Goal: Task Accomplishment & Management: Complete application form

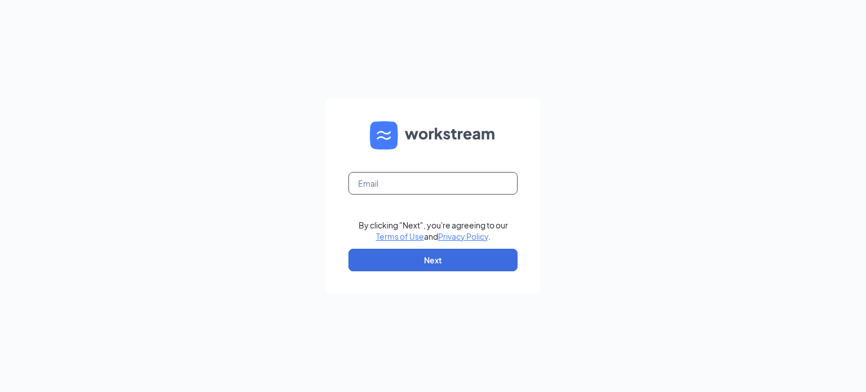
click at [394, 184] on input "text" at bounding box center [432, 183] width 169 height 23
type input "jeaton@meyerfoodsmc.com"
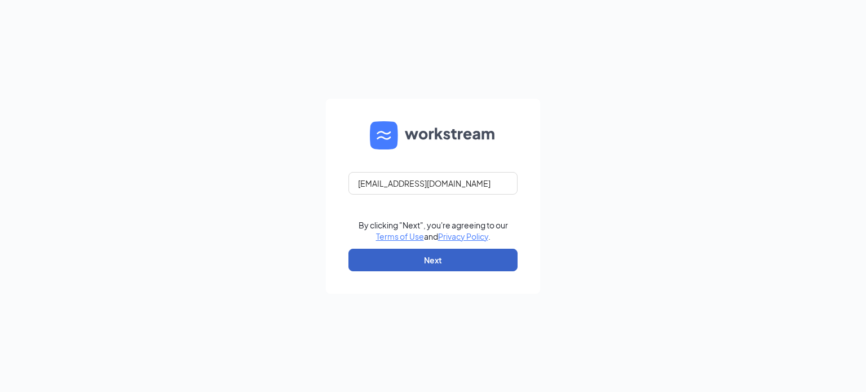
click at [406, 255] on button "Next" at bounding box center [432, 259] width 169 height 23
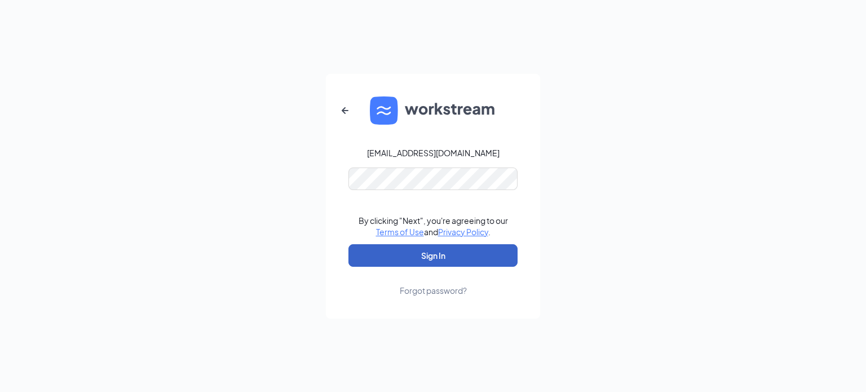
click at [401, 254] on button "Sign In" at bounding box center [432, 255] width 169 height 23
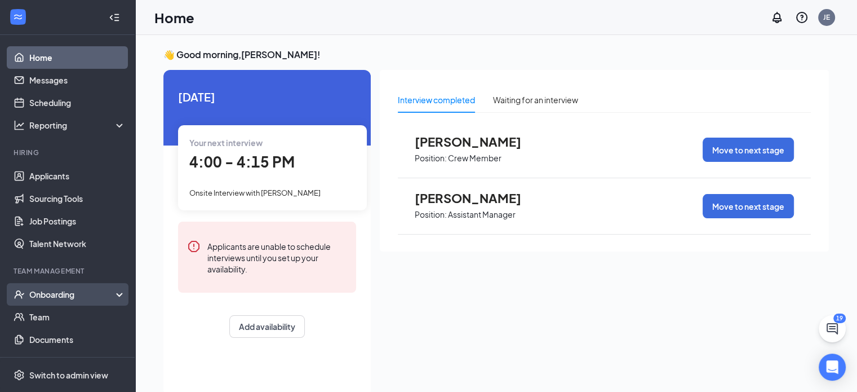
click at [54, 291] on div "Onboarding" at bounding box center [72, 294] width 87 height 11
click at [51, 313] on link "Overview" at bounding box center [77, 316] width 96 height 23
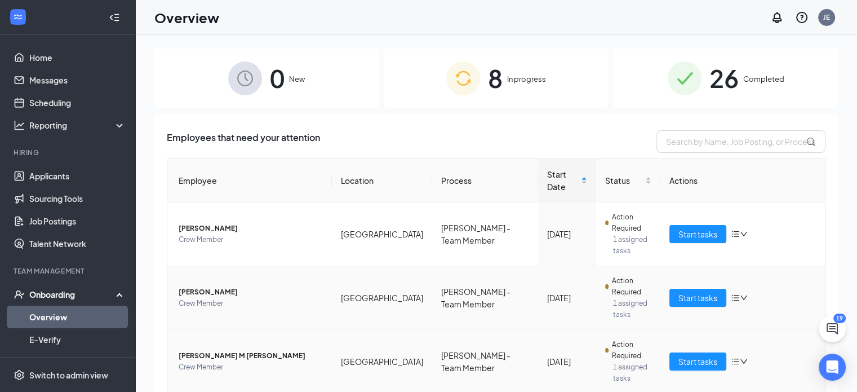
scroll to position [42, 0]
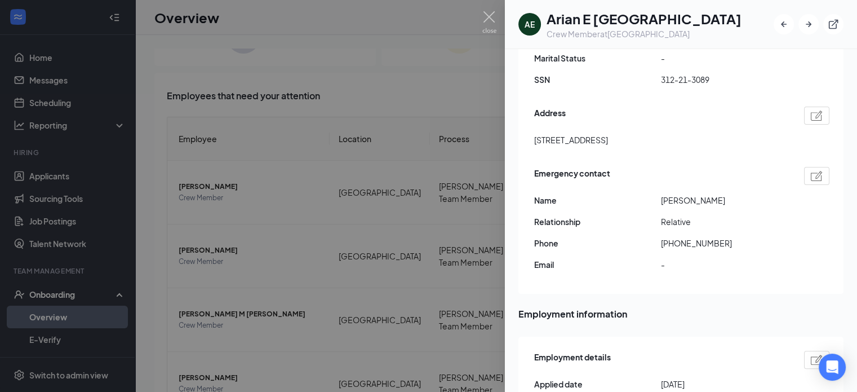
scroll to position [113, 0]
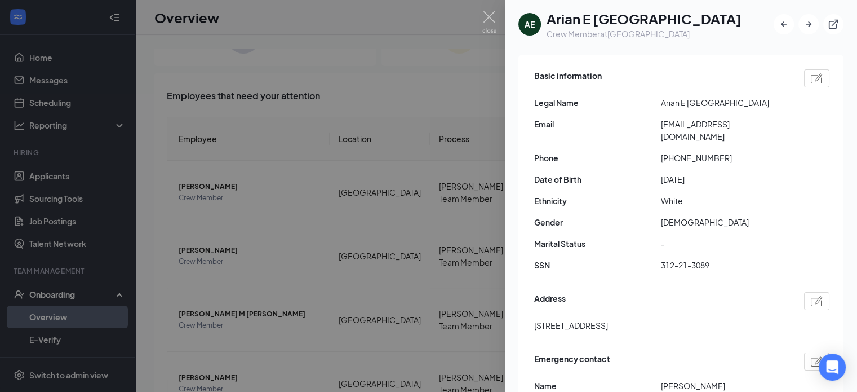
click at [403, 350] on div at bounding box center [428, 196] width 857 height 392
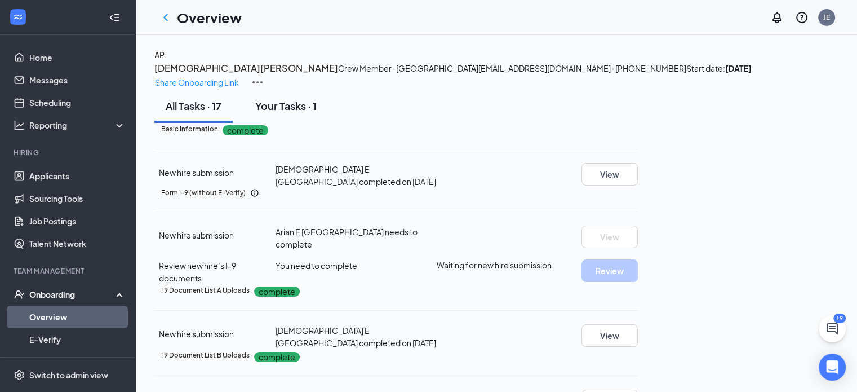
click at [303, 113] on div "Your Tasks · 1" at bounding box center [285, 106] width 61 height 14
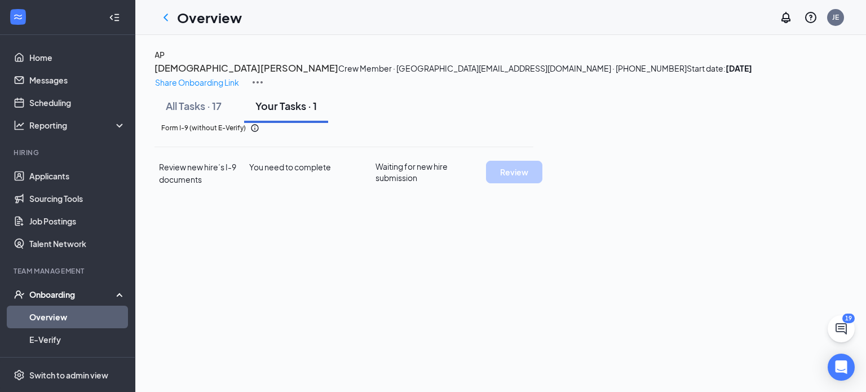
click at [304, 113] on div "Your Tasks · 1" at bounding box center [285, 106] width 61 height 14
click at [410, 123] on div "All Tasks · 17 Your Tasks · 1" at bounding box center [500, 106] width 692 height 34
click at [188, 113] on div "All Tasks · 17" at bounding box center [194, 106] width 56 height 14
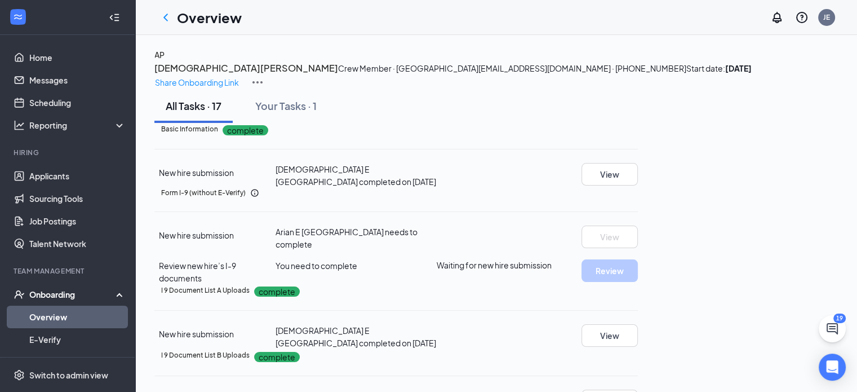
scroll to position [273, 0]
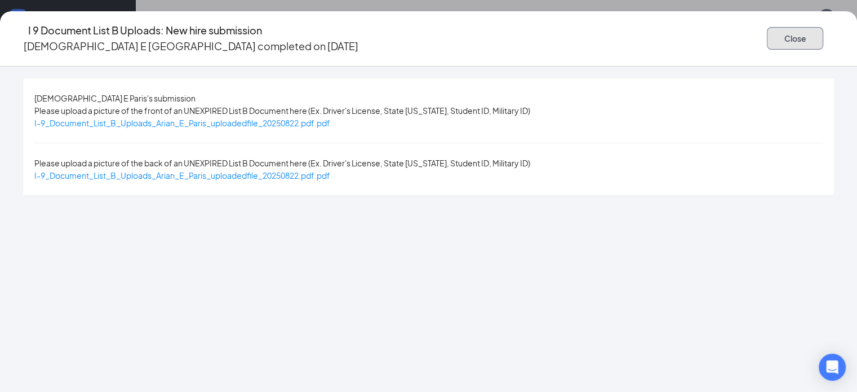
click at [786, 33] on button "Close" at bounding box center [795, 38] width 56 height 23
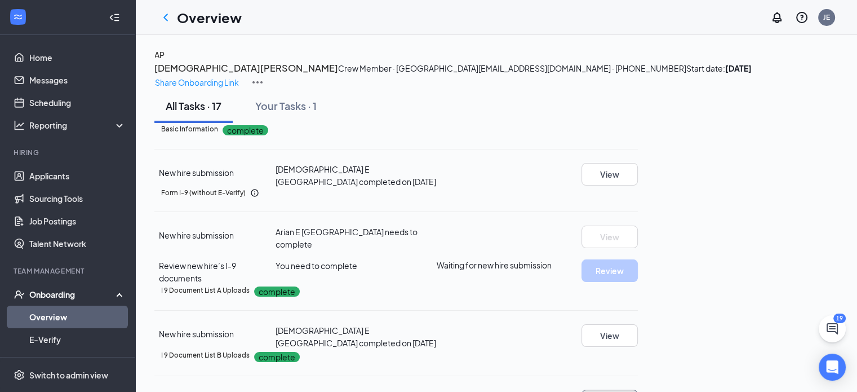
scroll to position [0, 0]
click at [289, 113] on div "Your Tasks · 1" at bounding box center [285, 106] width 61 height 14
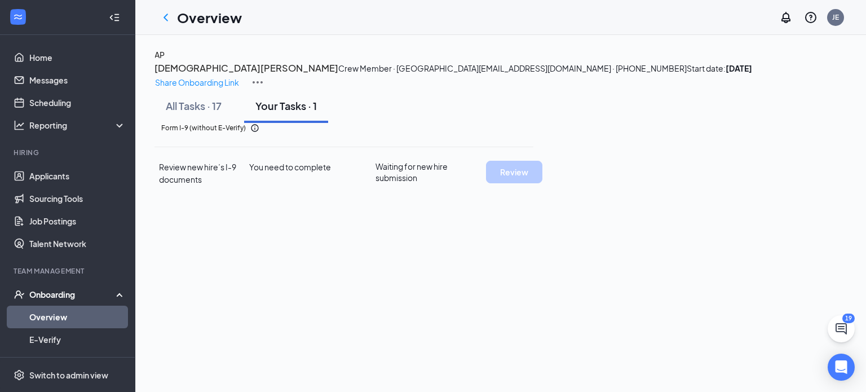
click at [261, 185] on div "Form I-9 (without E-Verify) Review new hire’s I-9 documents You need to complet…" at bounding box center [343, 154] width 379 height 63
click at [286, 113] on div "Your Tasks · 1" at bounding box center [285, 106] width 61 height 14
click at [205, 113] on div "All Tasks · 17" at bounding box center [194, 106] width 56 height 14
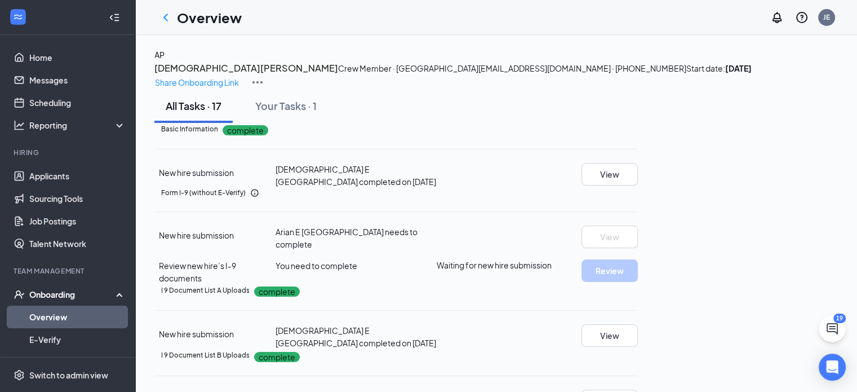
scroll to position [160, 0]
click at [357, 260] on span "You need to complete" at bounding box center [317, 265] width 82 height 10
click at [246, 188] on h5 "Form I-9 (without E-Verify)" at bounding box center [203, 193] width 85 height 10
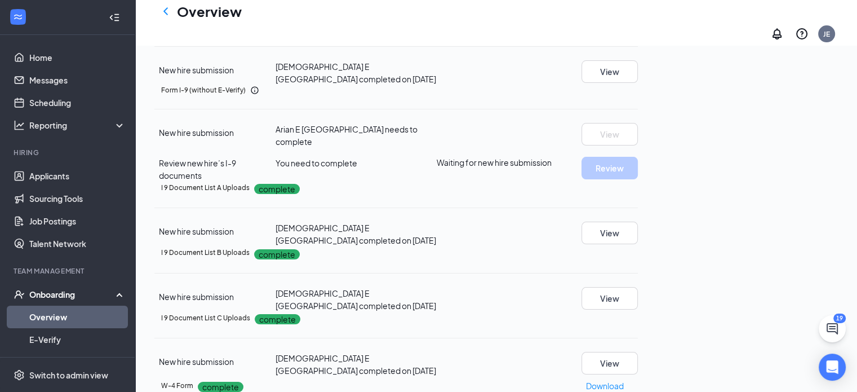
scroll to position [169, 0]
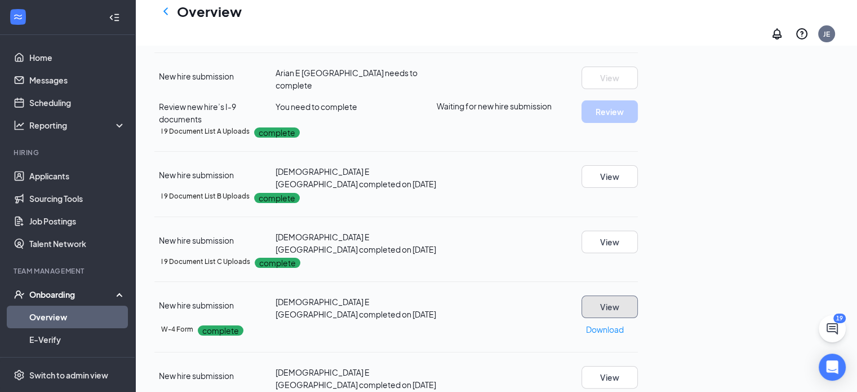
click at [638, 295] on button "View" at bounding box center [610, 306] width 56 height 23
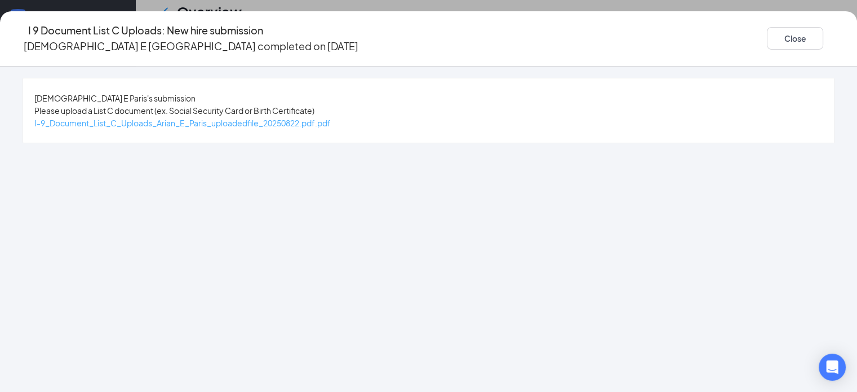
click at [320, 120] on span "I-9_Document_List_C_Uploads_Arian_E_Paris_uploadedfile_20250822.pdf.pdf" at bounding box center [182, 123] width 296 height 10
click at [791, 29] on button "Close" at bounding box center [795, 38] width 56 height 23
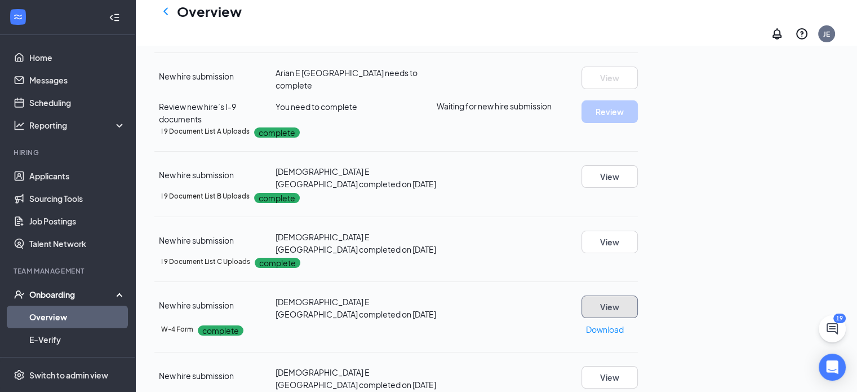
scroll to position [0, 0]
click at [638, 26] on button "View" at bounding box center [610, 15] width 56 height 23
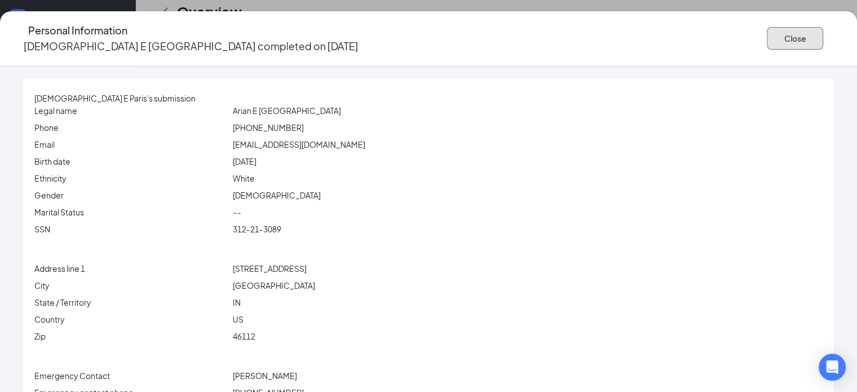
click at [783, 28] on button "Close" at bounding box center [795, 38] width 56 height 23
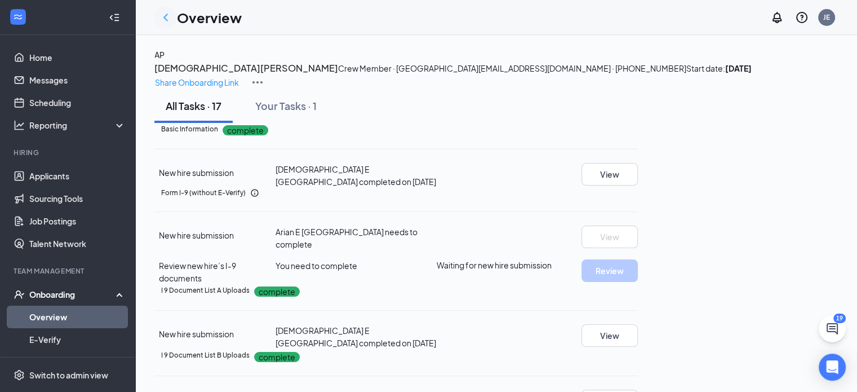
click at [165, 15] on icon "ChevronLeft" at bounding box center [165, 17] width 5 height 7
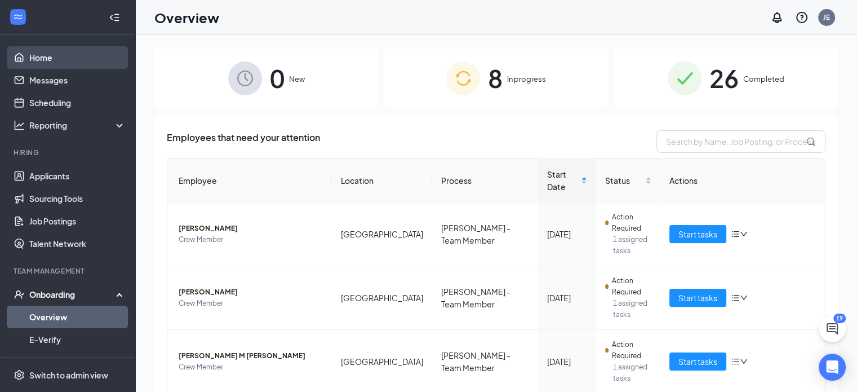
click at [41, 56] on link "Home" at bounding box center [77, 57] width 96 height 23
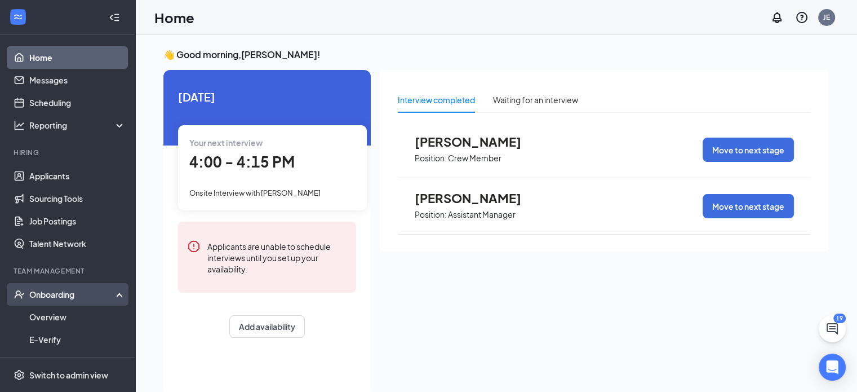
click at [63, 293] on div "Onboarding" at bounding box center [72, 294] width 87 height 11
click at [78, 294] on div "Onboarding" at bounding box center [72, 294] width 87 height 11
click at [62, 312] on link "Overview" at bounding box center [77, 316] width 96 height 23
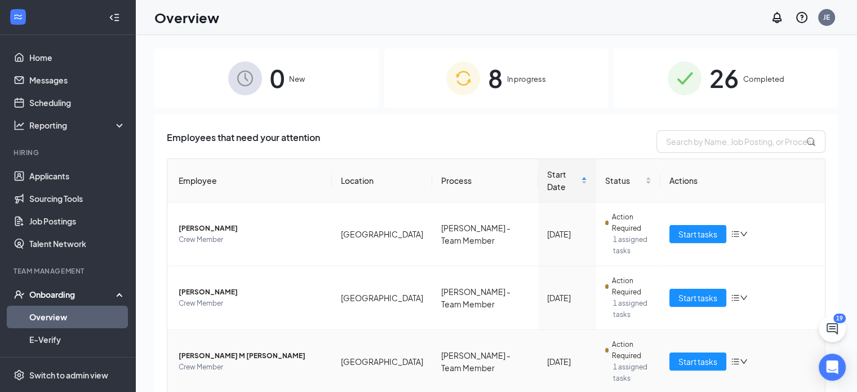
scroll to position [42, 0]
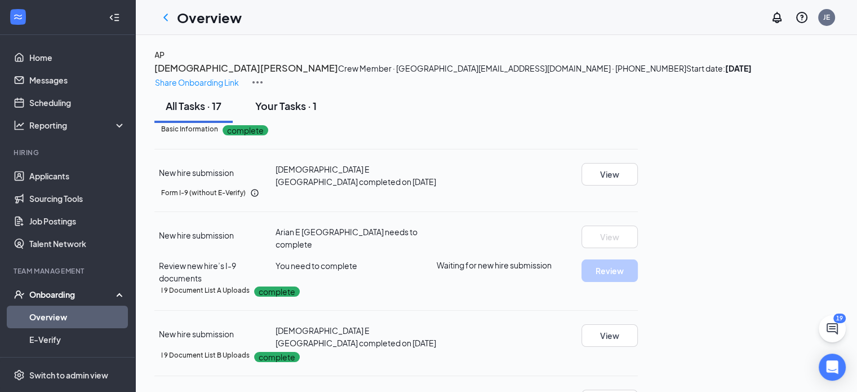
click at [292, 113] on div "Your Tasks · 1" at bounding box center [285, 106] width 61 height 14
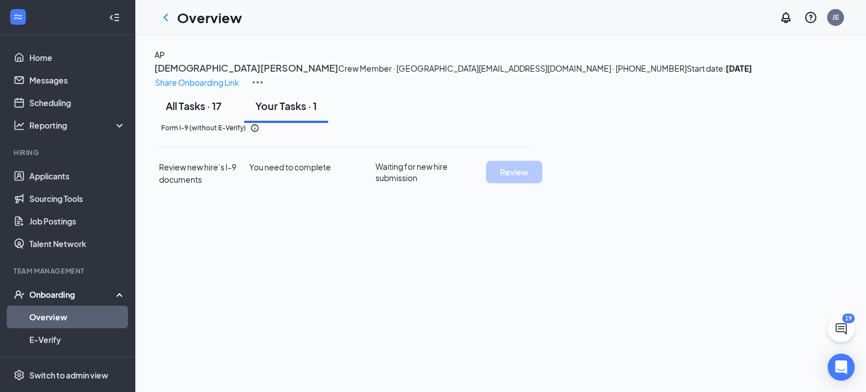
click at [203, 113] on div "All Tasks · 17" at bounding box center [194, 106] width 56 height 14
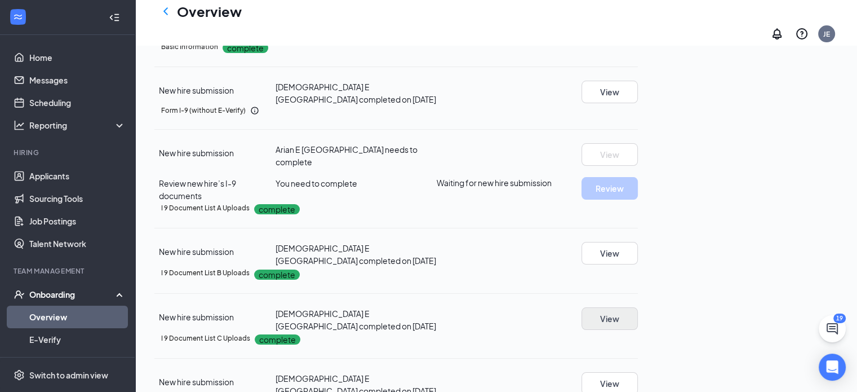
scroll to position [113, 0]
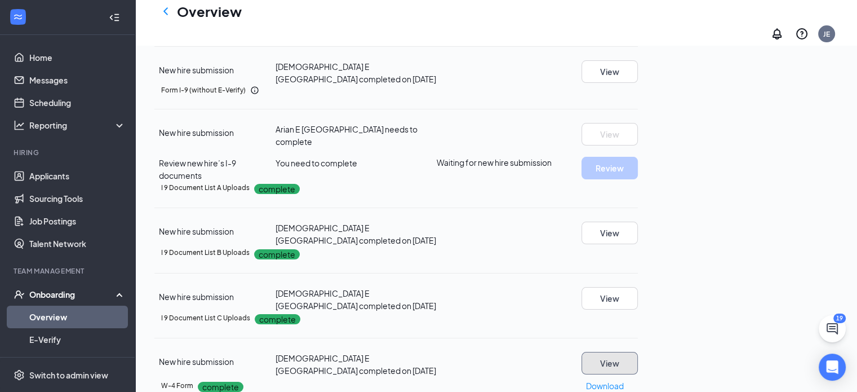
click at [638, 352] on button "View" at bounding box center [610, 363] width 56 height 23
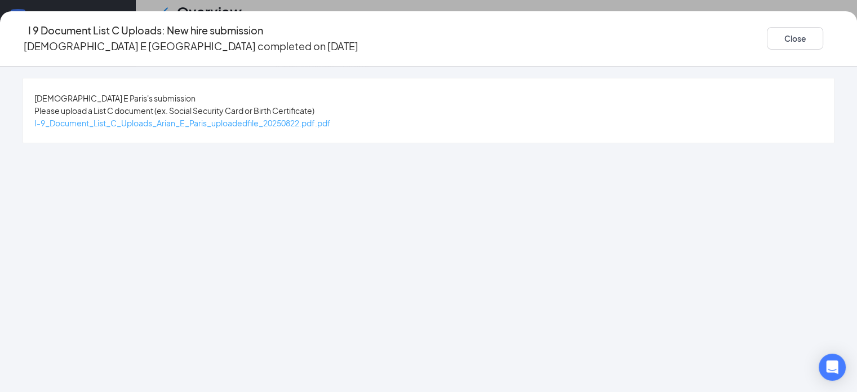
click at [331, 124] on span "I-9_Document_List_C_Uploads_Arian_E_Paris_uploadedfile_20250822.pdf.pdf" at bounding box center [182, 123] width 296 height 10
click at [780, 31] on button "Close" at bounding box center [795, 38] width 56 height 23
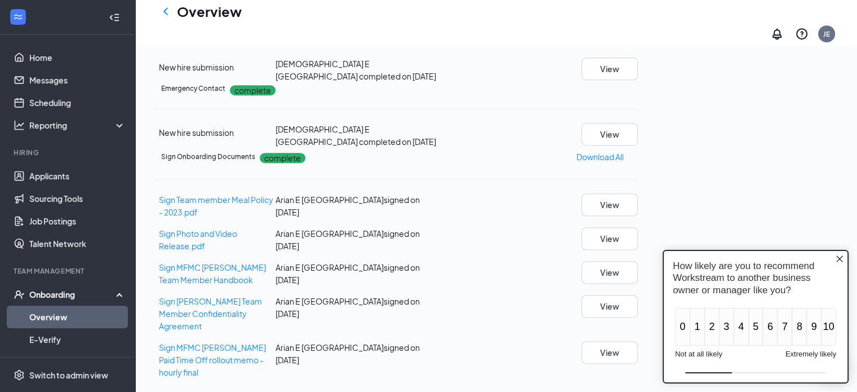
scroll to position [0, 0]
click at [836, 257] on icon "Close button" at bounding box center [839, 258] width 9 height 9
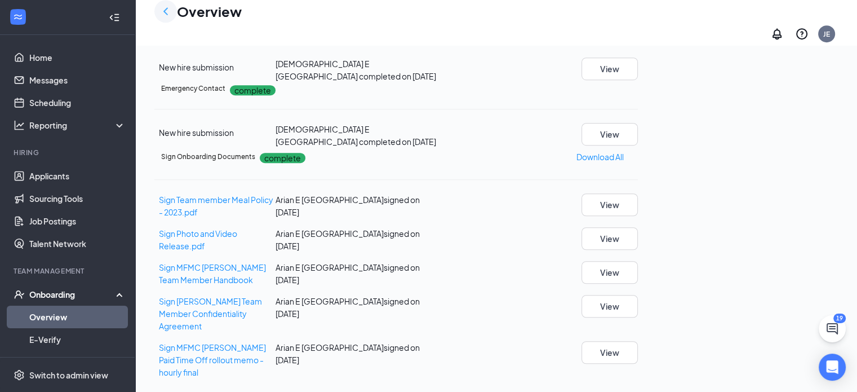
click at [170, 15] on icon "ChevronLeft" at bounding box center [166, 12] width 14 height 14
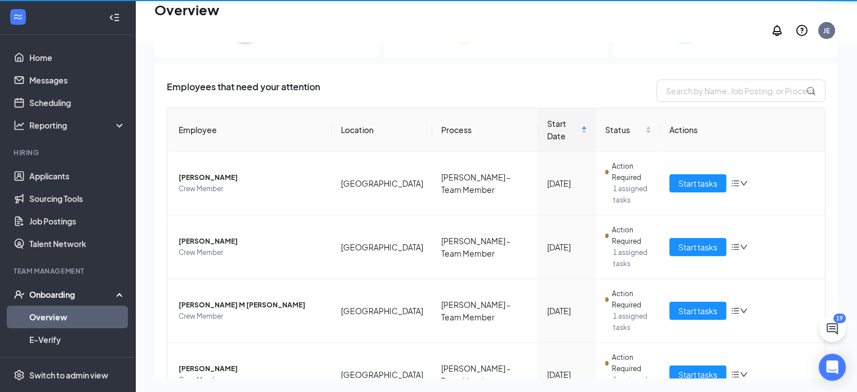
scroll to position [51, 0]
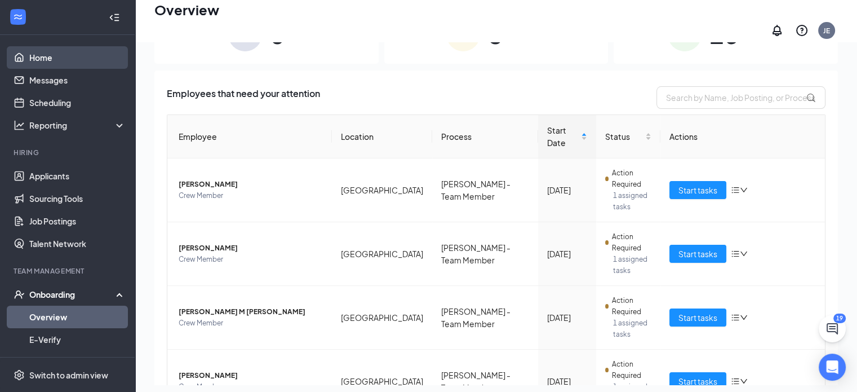
click at [40, 54] on link "Home" at bounding box center [77, 57] width 96 height 23
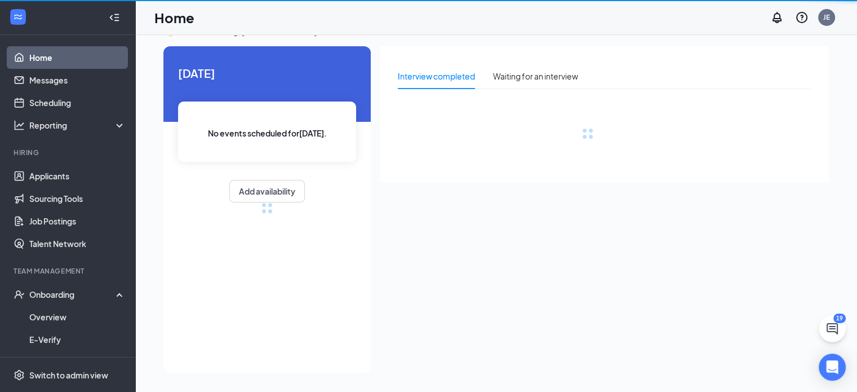
scroll to position [24, 0]
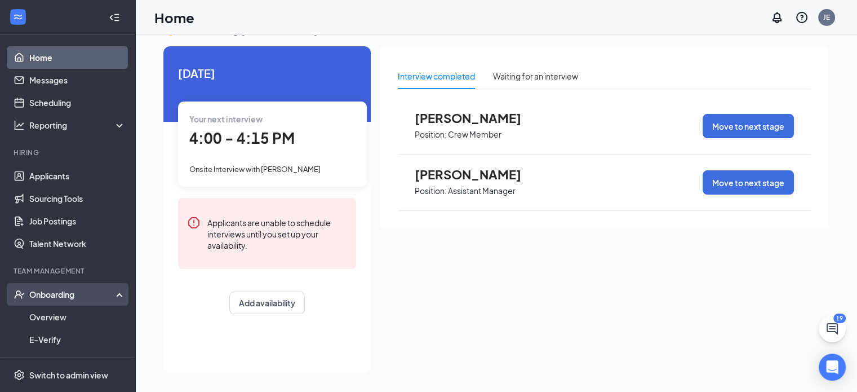
click at [57, 291] on div "Onboarding" at bounding box center [72, 294] width 87 height 11
click at [59, 290] on div "Onboarding" at bounding box center [72, 294] width 87 height 11
click at [50, 312] on link "Overview" at bounding box center [77, 316] width 96 height 23
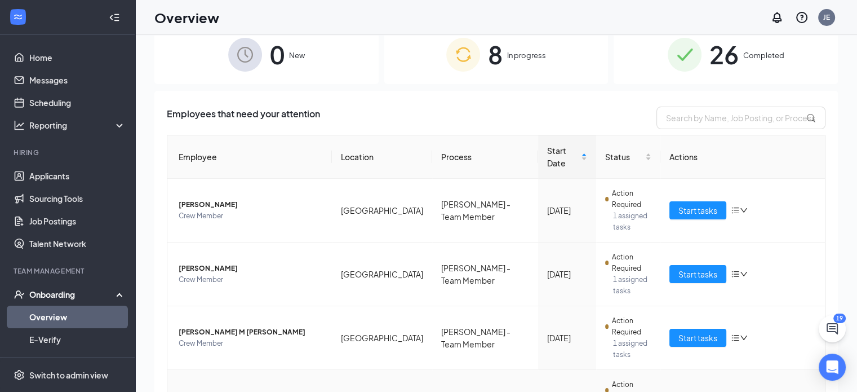
scroll to position [42, 0]
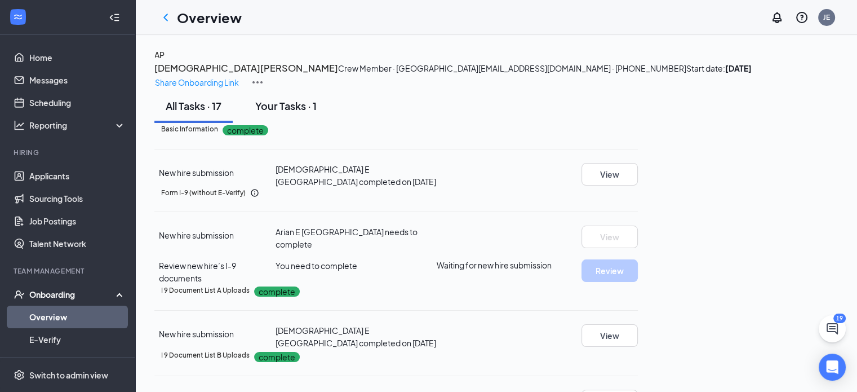
click at [273, 113] on div "Your Tasks · 1" at bounding box center [285, 106] width 61 height 14
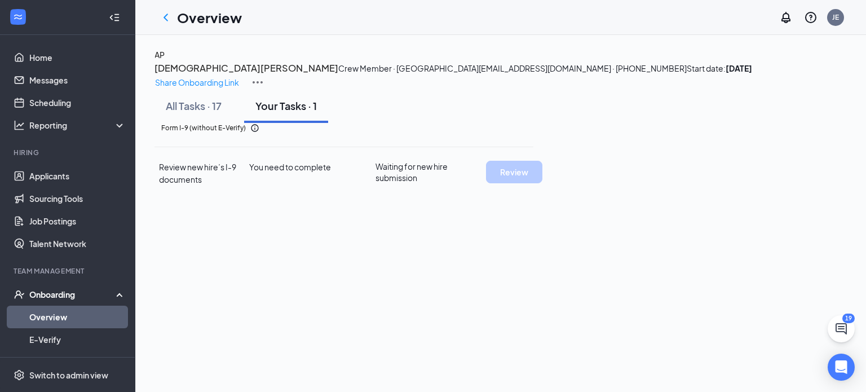
click at [486, 183] on span "Waiting for new hire submission" at bounding box center [430, 172] width 110 height 23
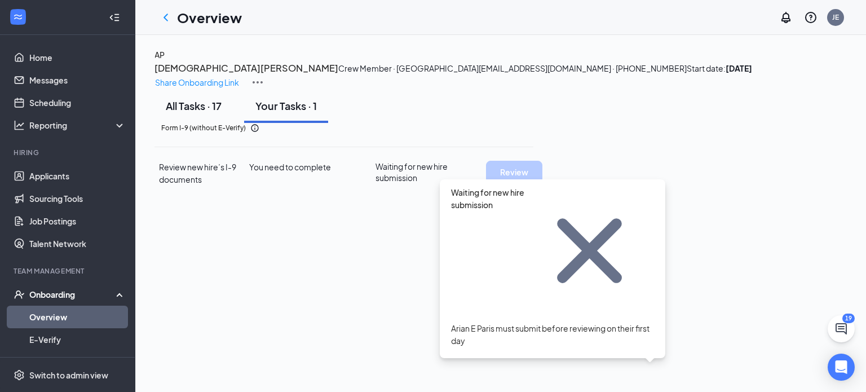
click at [207, 113] on div "All Tasks · 17" at bounding box center [194, 106] width 56 height 14
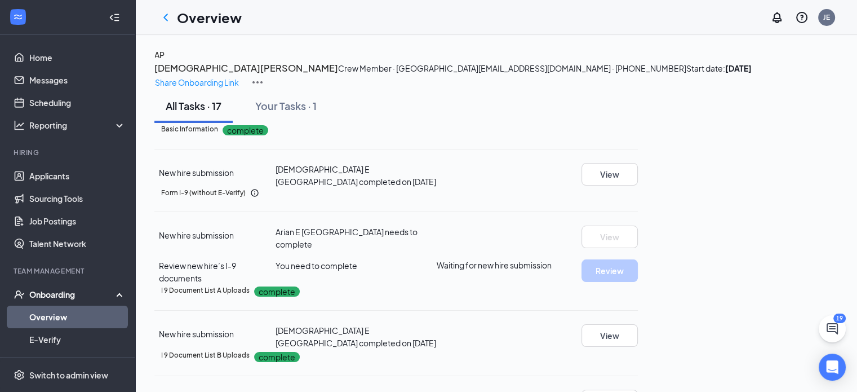
scroll to position [225, 0]
click at [505, 188] on div "Form I-9 (without E-Verify) New hire submission Arian E Paris needs to complete…" at bounding box center [395, 236] width 483 height 96
click at [457, 188] on div "Form I-9 (without E-Verify)" at bounding box center [399, 193] width 477 height 10
click at [39, 54] on link "Home" at bounding box center [77, 57] width 96 height 23
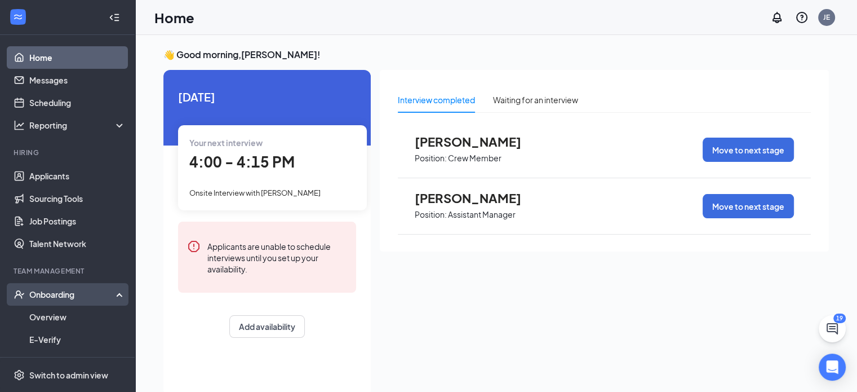
click at [60, 288] on div "Onboarding" at bounding box center [67, 294] width 135 height 23
click at [63, 289] on div "Onboarding" at bounding box center [72, 294] width 87 height 11
click at [56, 310] on link "Overview" at bounding box center [77, 316] width 96 height 23
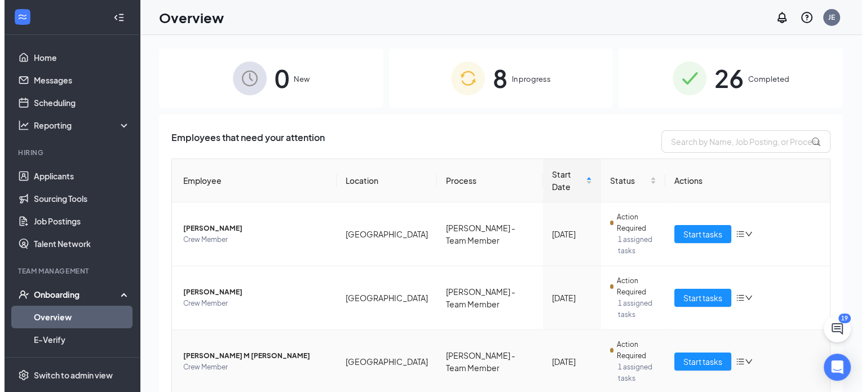
scroll to position [42, 0]
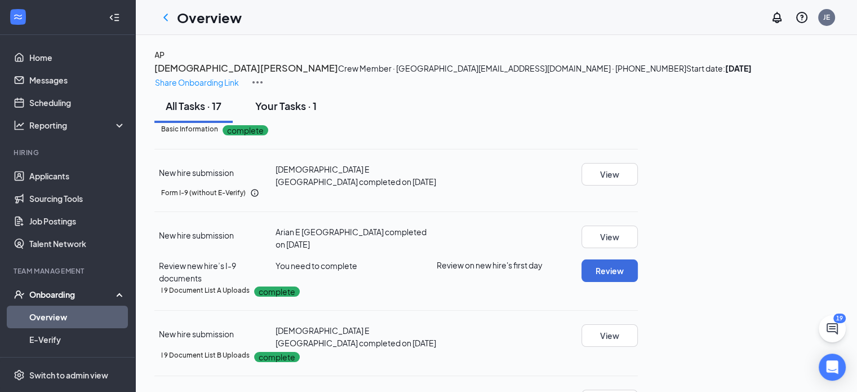
click at [291, 113] on div "Your Tasks · 1" at bounding box center [285, 106] width 61 height 14
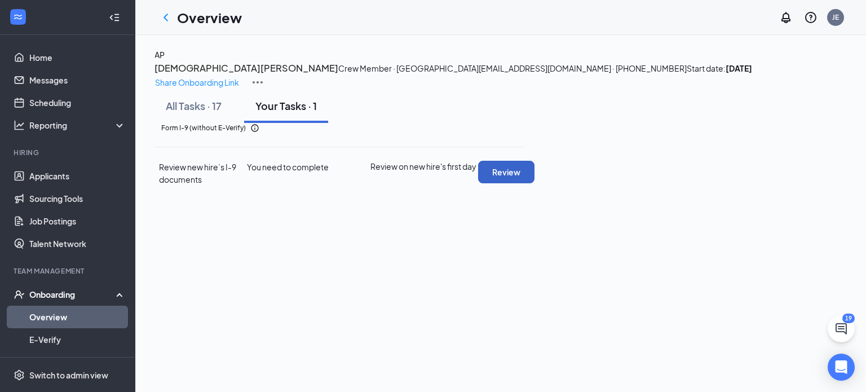
click at [534, 183] on button "Review" at bounding box center [506, 172] width 56 height 23
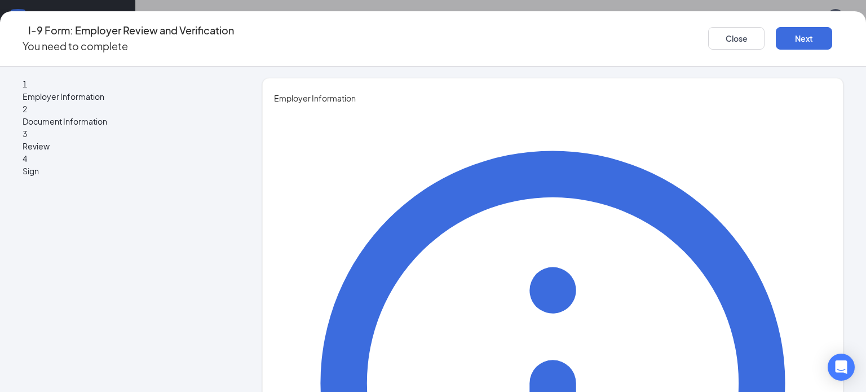
type input "Jeffrey"
drag, startPoint x: 306, startPoint y: 238, endPoint x: 308, endPoint y: 247, distance: 9.2
type input "Eaton"
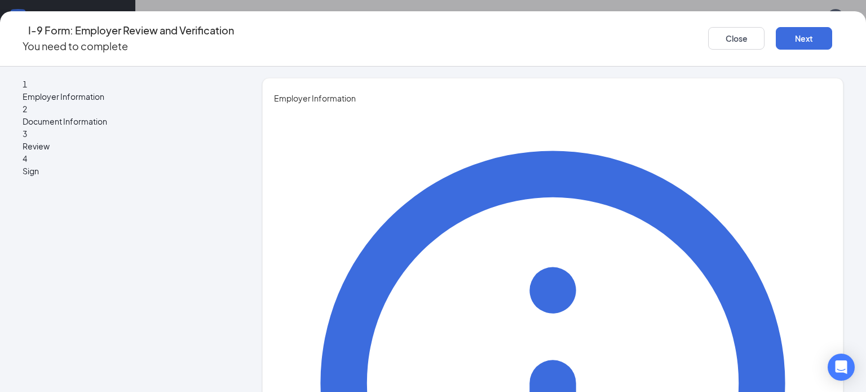
type input "General Manager"
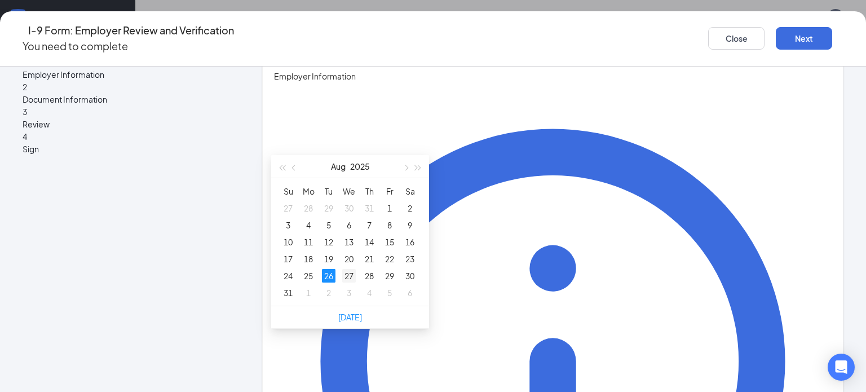
type input "08/27/2025"
click at [351, 271] on div "27" at bounding box center [349, 276] width 14 height 14
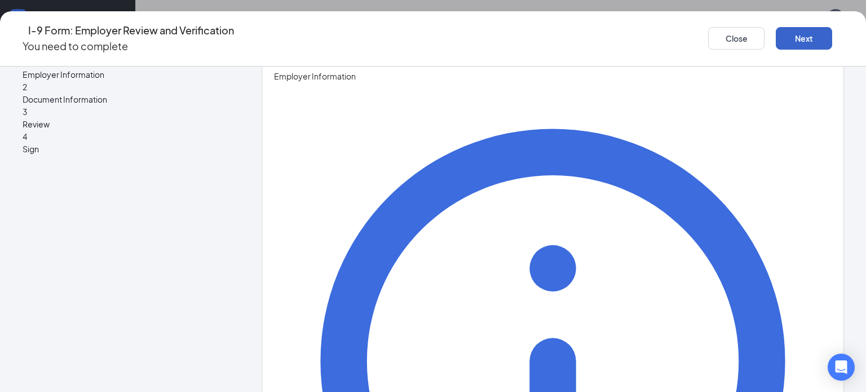
click at [797, 27] on button "Next" at bounding box center [803, 38] width 56 height 23
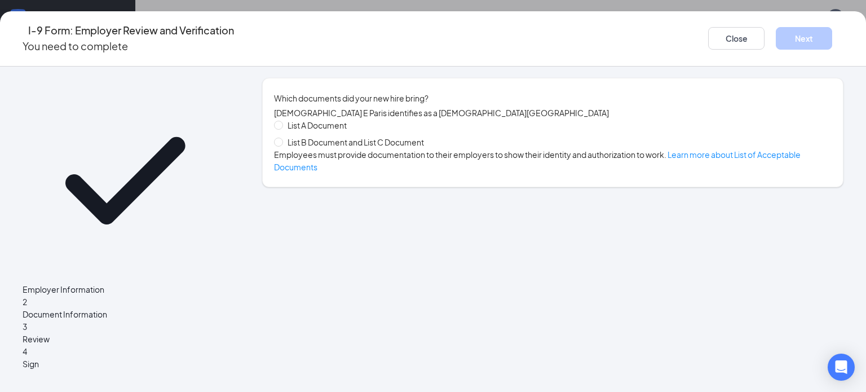
scroll to position [0, 0]
click at [283, 146] on span at bounding box center [278, 141] width 9 height 9
click at [282, 145] on input "List B Document and List C Document" at bounding box center [278, 141] width 8 height 8
radio input "true"
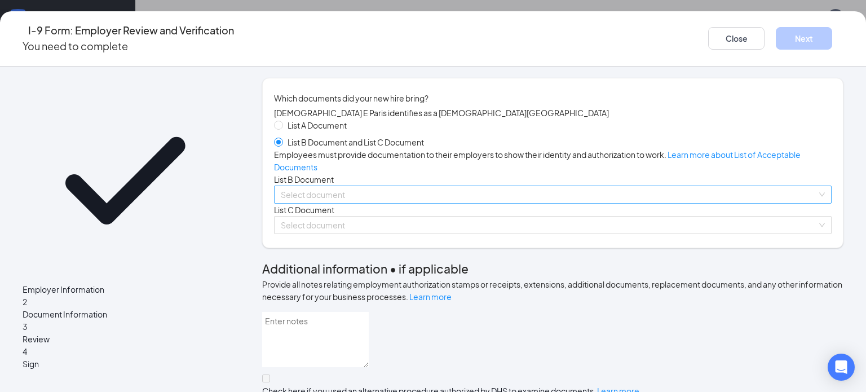
click at [807, 203] on div "Select document" at bounding box center [552, 194] width 557 height 18
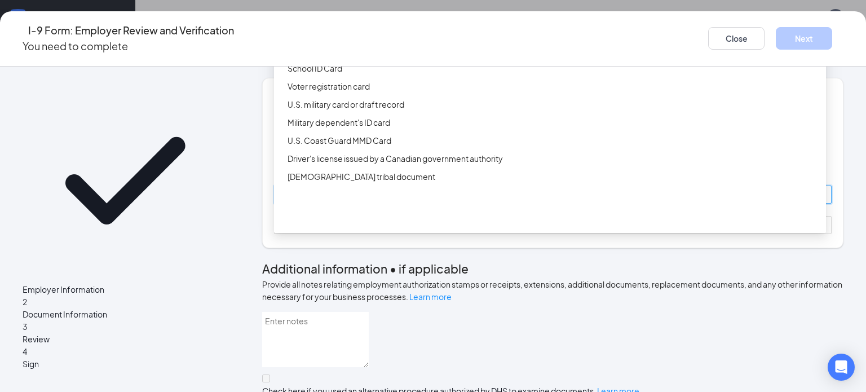
click at [415, 38] on div "Driver’s License issued by U.S State or outlying US possession" at bounding box center [552, 32] width 531 height 12
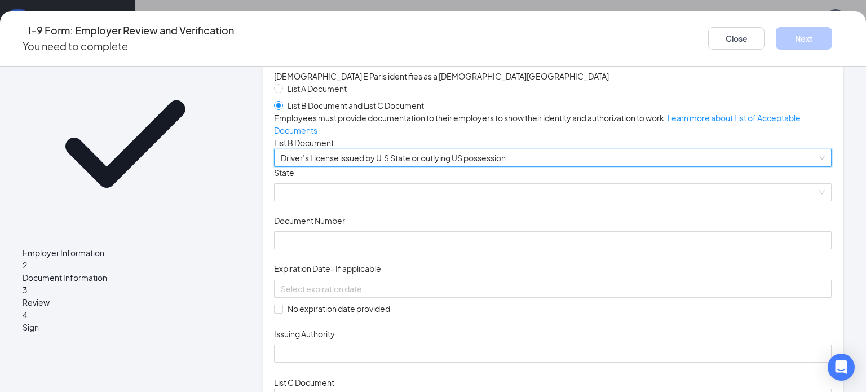
scroll to position [56, 0]
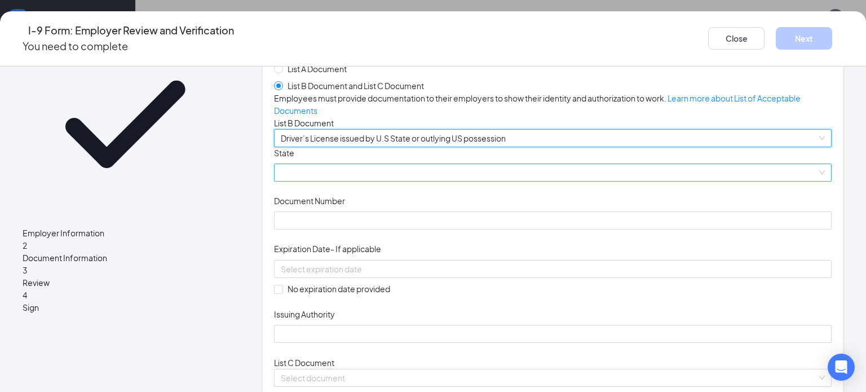
click at [340, 181] on span at bounding box center [553, 172] width 544 height 17
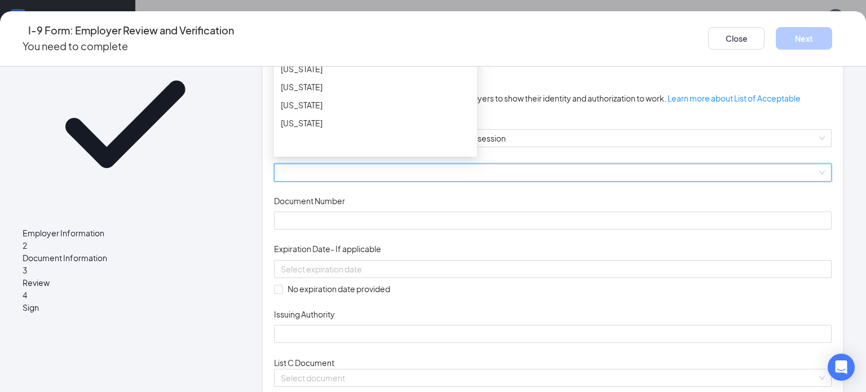
scroll to position [338, 0]
click at [306, 78] on div "Indiana" at bounding box center [375, 72] width 189 height 12
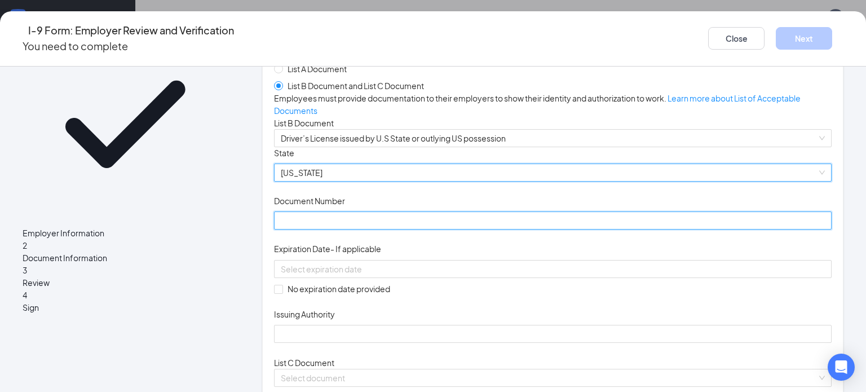
click at [321, 229] on input "Document Number" at bounding box center [552, 220] width 557 height 18
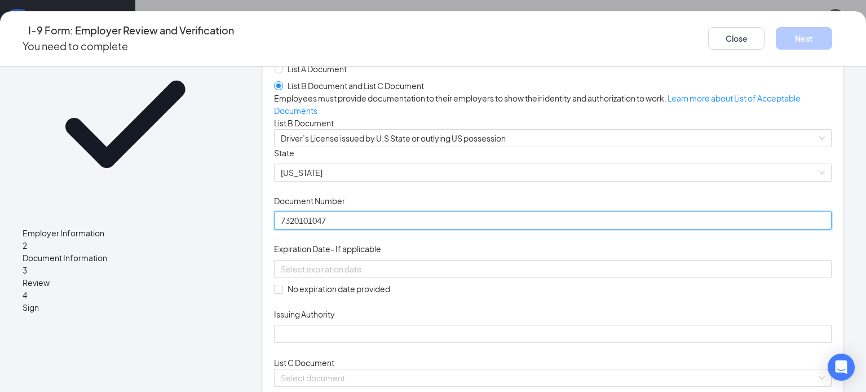
type input "7320101047"
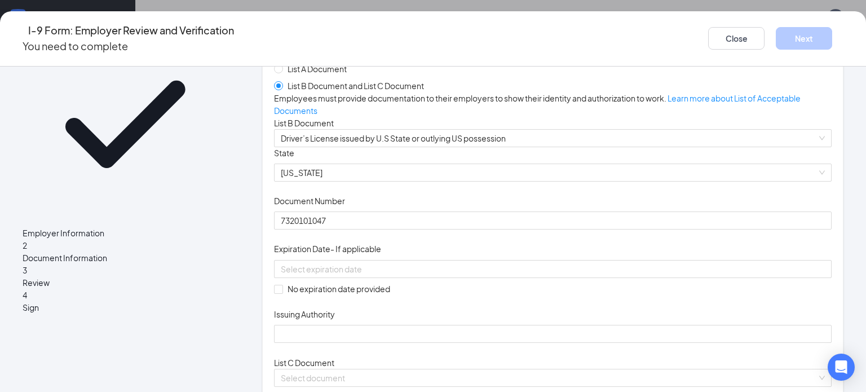
click at [566, 279] on div "Document Title Driver’s License issued by U.S State or outlying US possession S…" at bounding box center [552, 245] width 557 height 196
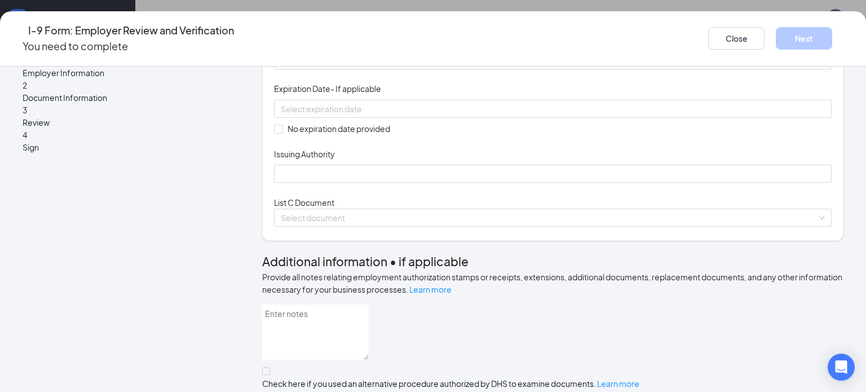
scroll to position [225, 0]
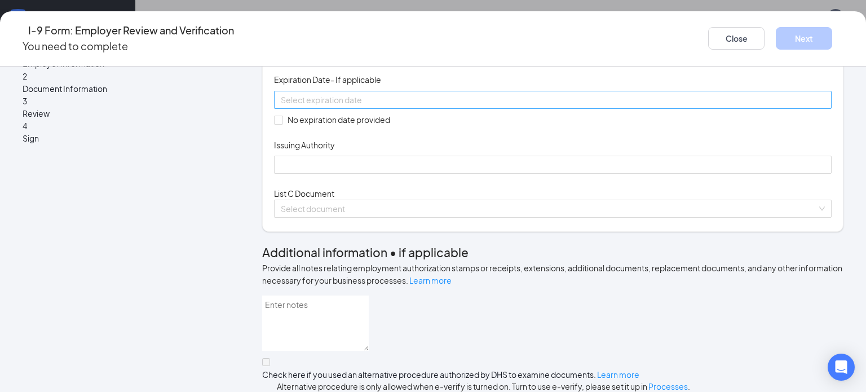
click at [372, 106] on input at bounding box center [552, 100] width 542 height 12
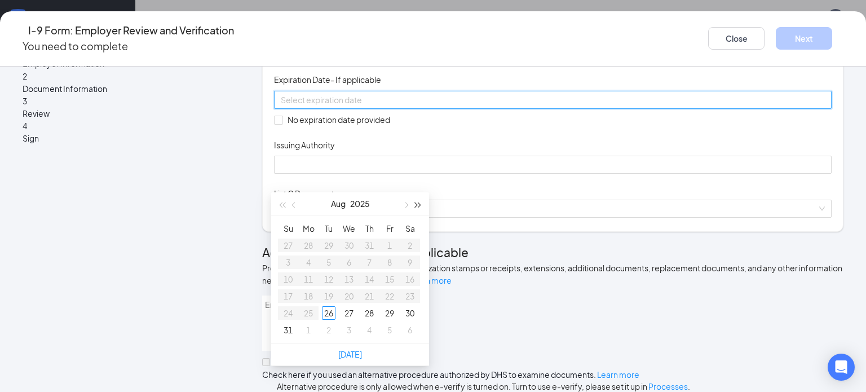
click at [415, 204] on span "button" at bounding box center [418, 205] width 6 height 6
click at [294, 204] on span "button" at bounding box center [295, 205] width 6 height 6
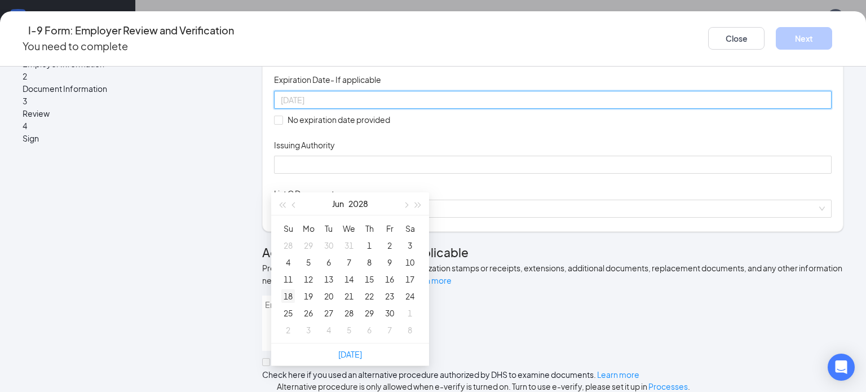
type input "06/18/2028"
click at [289, 294] on div "18" at bounding box center [288, 296] width 14 height 14
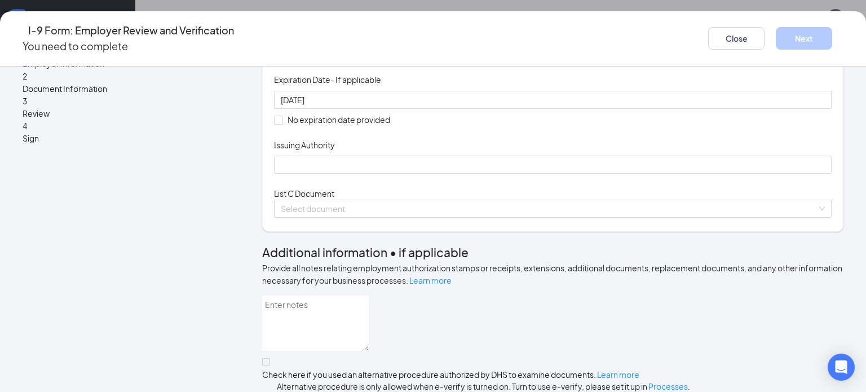
click at [394, 174] on div "Document Title Driver’s License issued by U.S State or outlying US possession S…" at bounding box center [552, 76] width 557 height 196
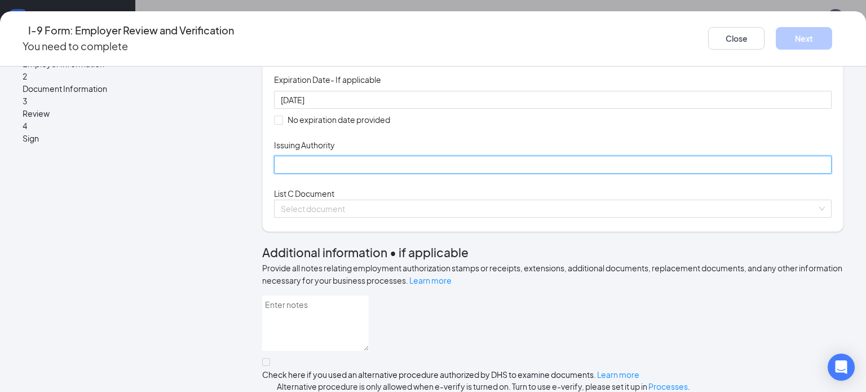
click at [323, 174] on input "Issuing Authority" at bounding box center [552, 165] width 557 height 18
type input "Indiana BMV"
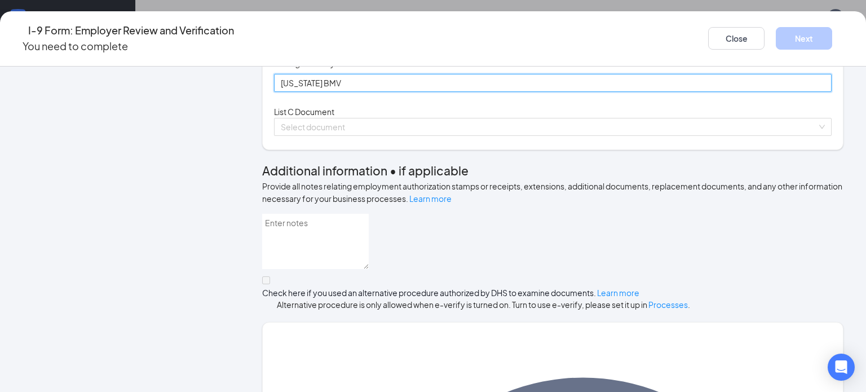
scroll to position [338, 0]
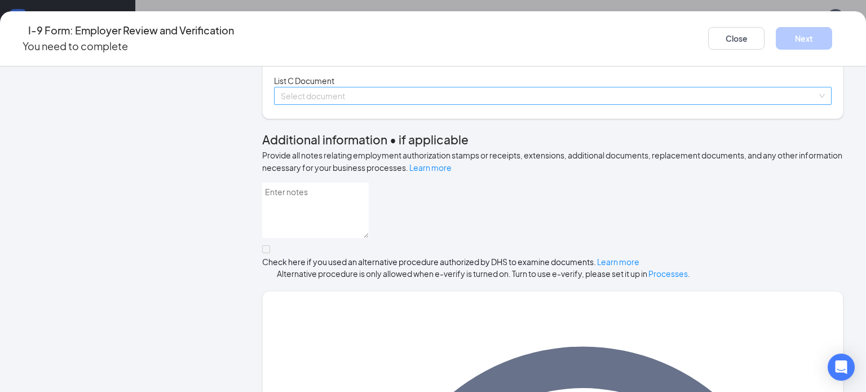
click at [780, 105] on div "Select document" at bounding box center [552, 96] width 557 height 18
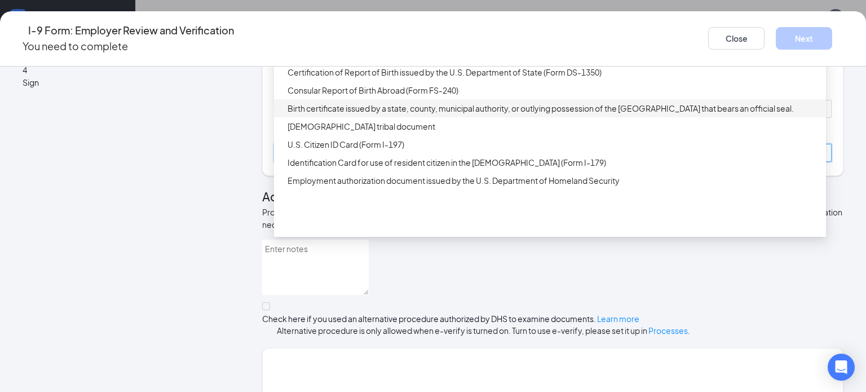
scroll to position [282, 0]
click at [353, 42] on div "Unrestricted Social Security Card" at bounding box center [552, 35] width 531 height 12
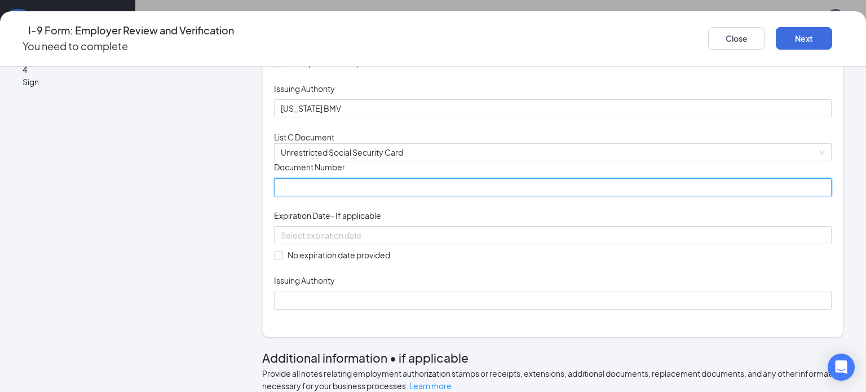
click at [338, 196] on input "Document Number" at bounding box center [552, 187] width 557 height 18
type input "312213089"
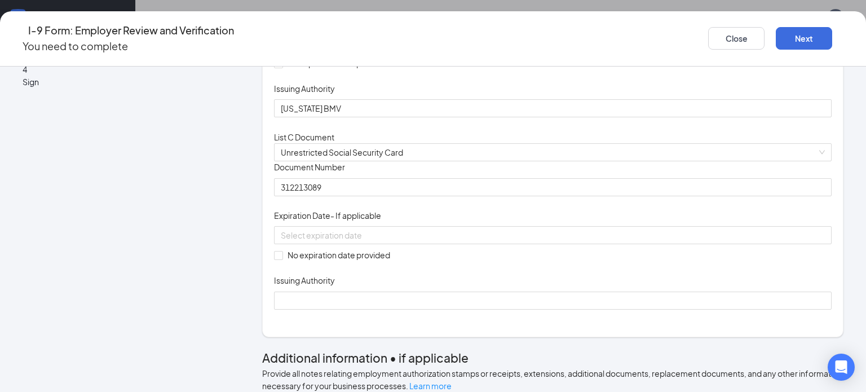
click at [563, 306] on div "Document Title Unrestricted Social Security Card Document Number 312213089 Expi…" at bounding box center [552, 235] width 557 height 148
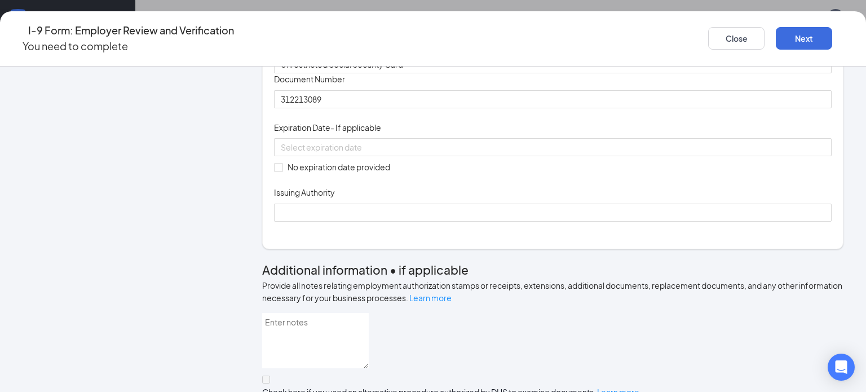
scroll to position [394, 0]
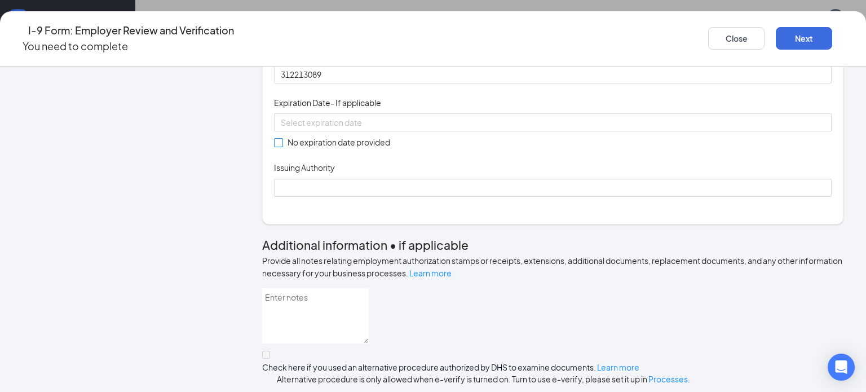
click at [278, 146] on input "No expiration date provided" at bounding box center [278, 142] width 8 height 8
checkbox input "true"
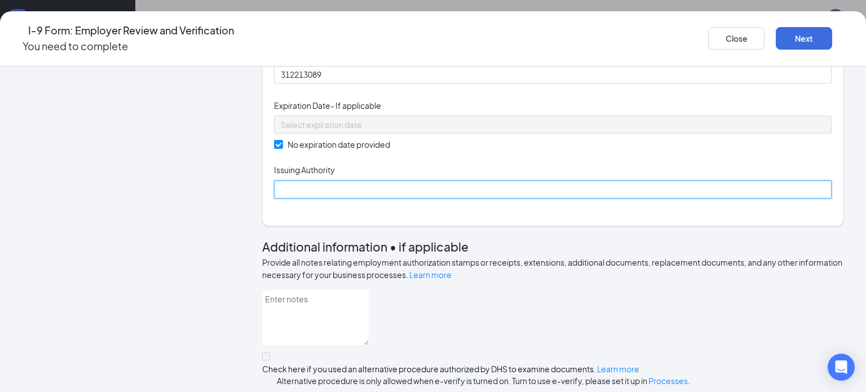
click at [325, 198] on input "Issuing Authority" at bounding box center [552, 189] width 557 height 18
type input "Social Security Administration"
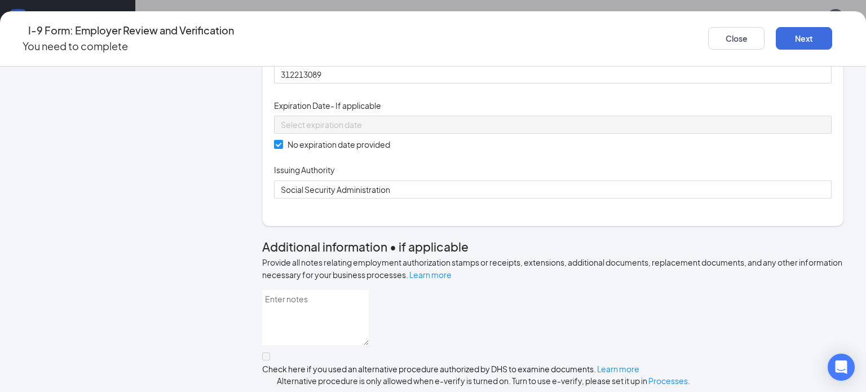
click at [549, 198] on div "Document Title Unrestricted Social Security Card Document Number 312213089 Expi…" at bounding box center [552, 123] width 557 height 150
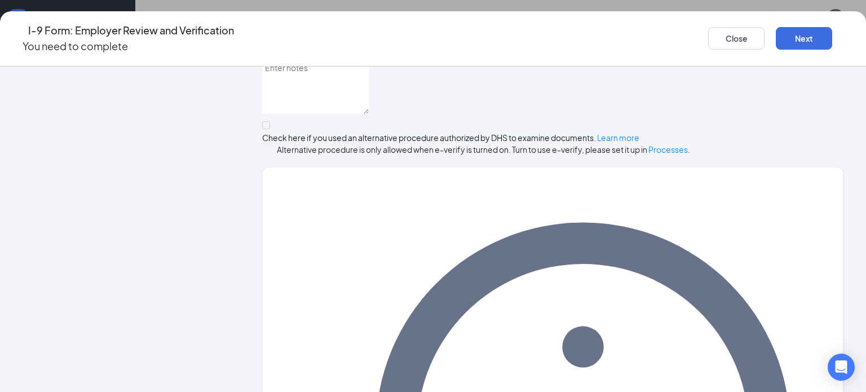
scroll to position [673, 0]
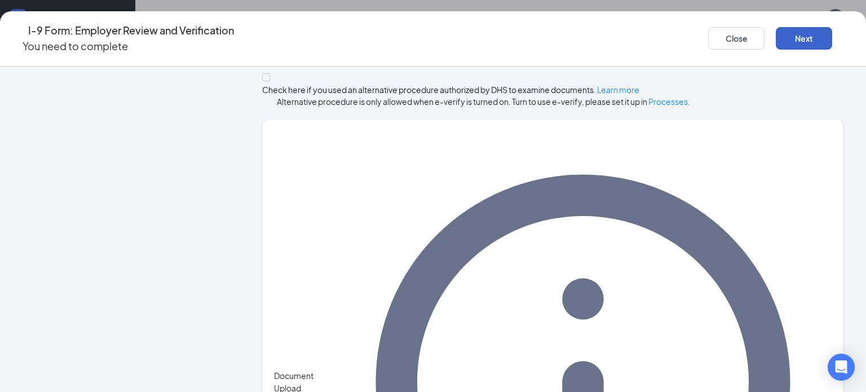
click at [797, 30] on button "Next" at bounding box center [803, 38] width 56 height 23
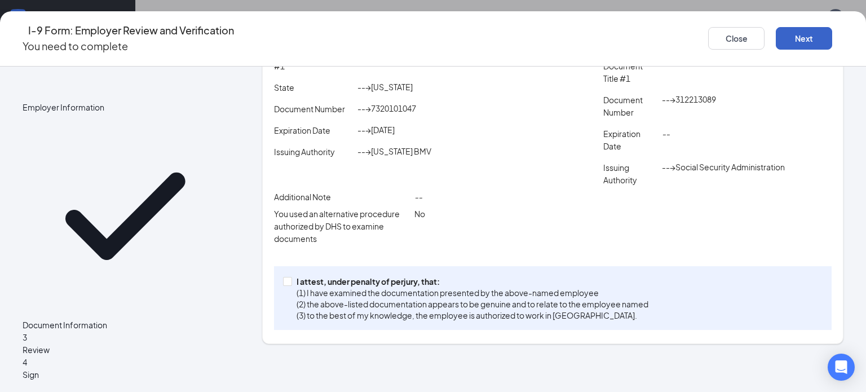
scroll to position [225, 0]
click at [287, 285] on input "I attest, under penalty of perjury, that: (1) I have examined the documentation…" at bounding box center [287, 281] width 8 height 8
checkbox input "true"
click at [791, 33] on button "Next" at bounding box center [803, 38] width 56 height 23
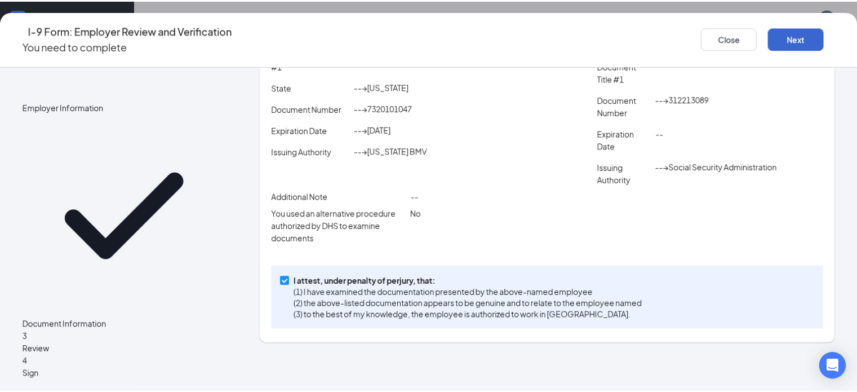
scroll to position [0, 0]
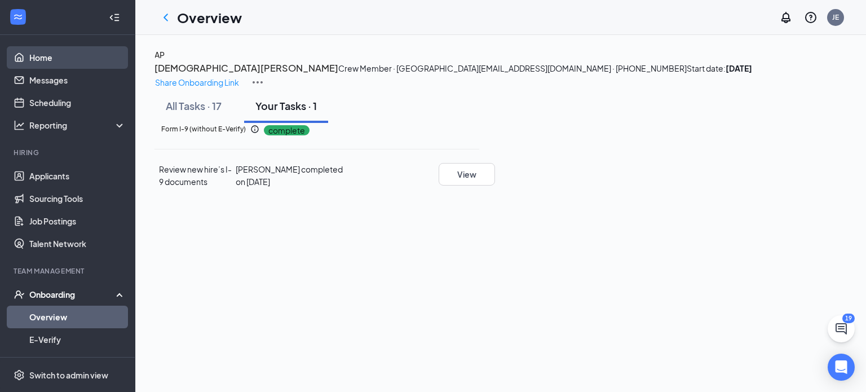
click at [41, 56] on link "Home" at bounding box center [77, 57] width 96 height 23
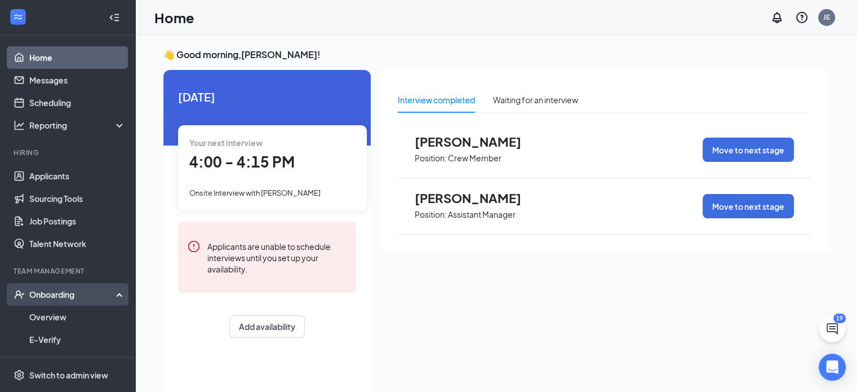
click at [48, 291] on div "Onboarding" at bounding box center [72, 294] width 87 height 11
click at [69, 294] on div "Onboarding" at bounding box center [72, 294] width 87 height 11
click at [63, 310] on link "Overview" at bounding box center [77, 316] width 96 height 23
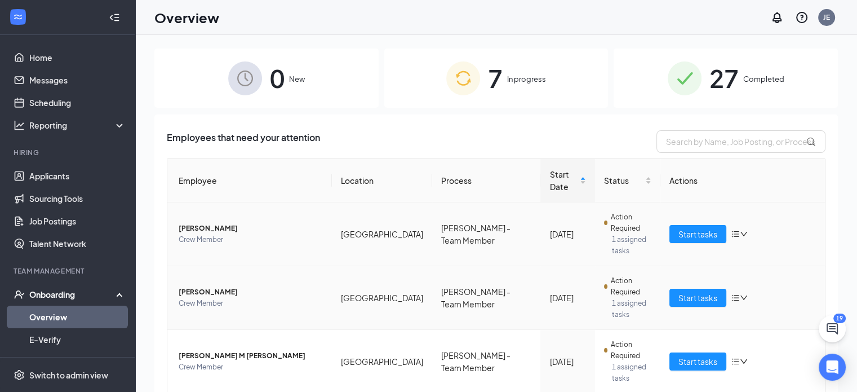
scroll to position [1, 0]
click at [516, 77] on span "In progress" at bounding box center [526, 78] width 39 height 11
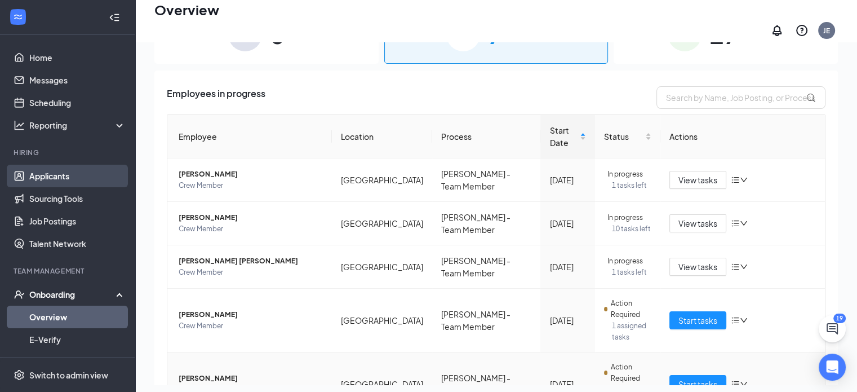
click at [53, 175] on link "Applicants" at bounding box center [77, 176] width 96 height 23
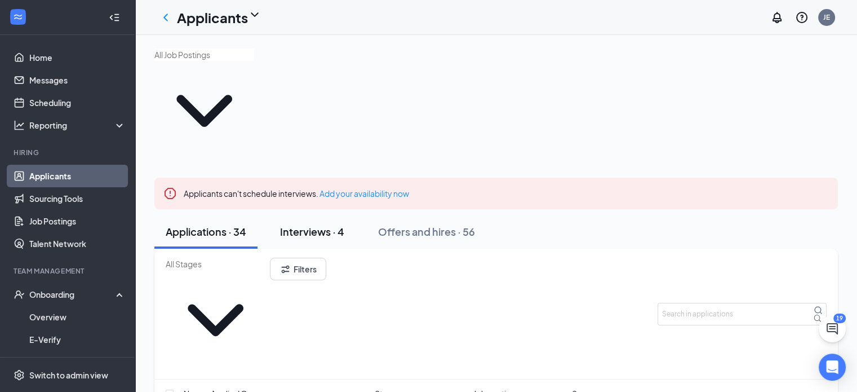
click at [317, 224] on div "Interviews · 4" at bounding box center [312, 231] width 64 height 14
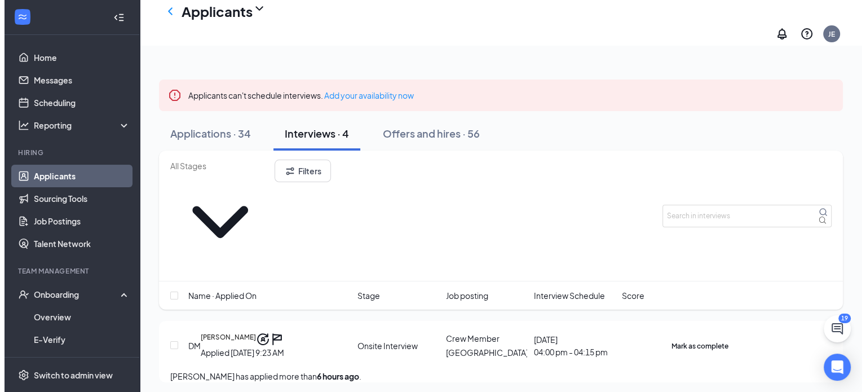
scroll to position [113, 0]
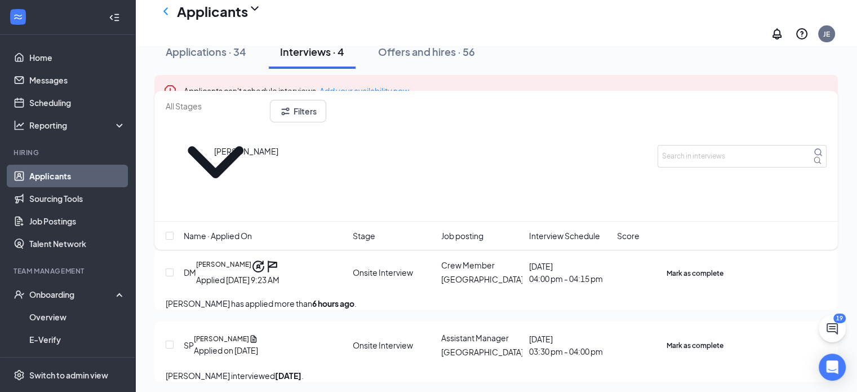
click at [251, 259] on h5 "[PERSON_NAME]" at bounding box center [223, 266] width 55 height 14
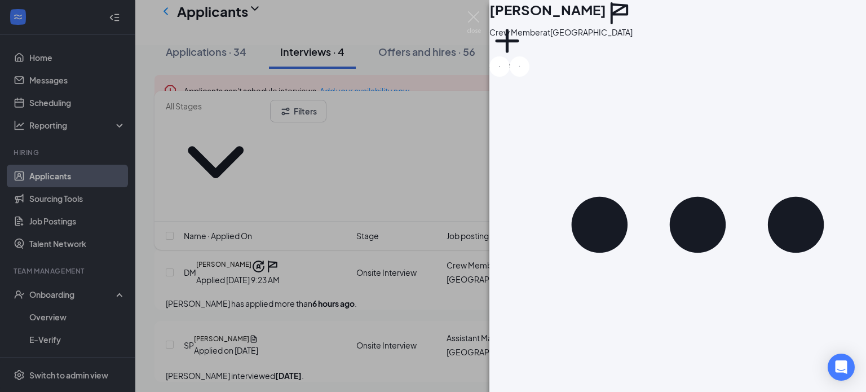
scroll to position [369, 0]
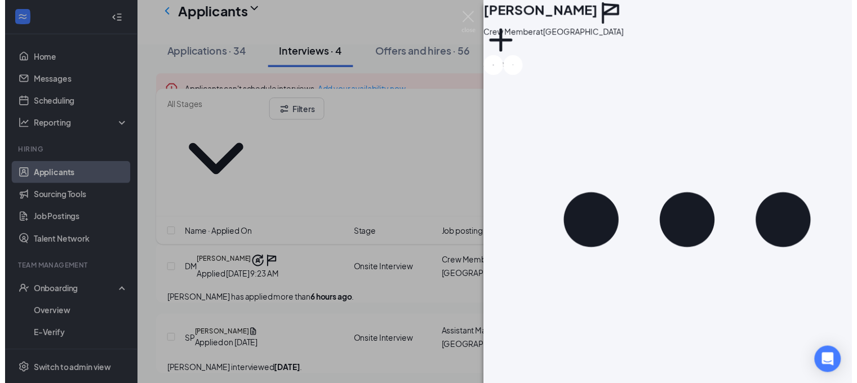
scroll to position [539, 0]
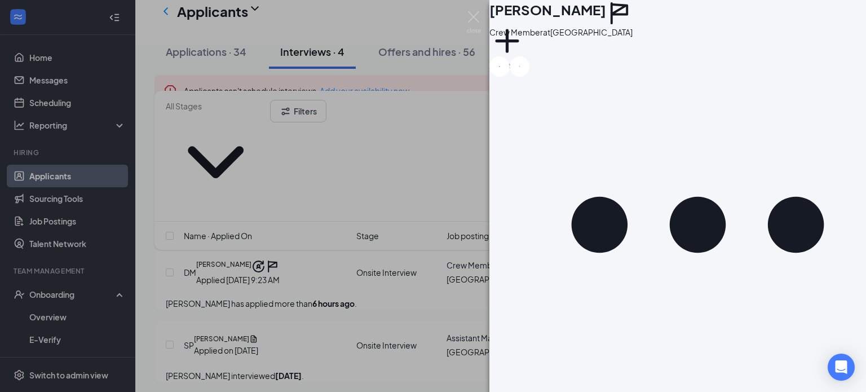
click at [58, 175] on div "DM Dillon Martin Crew Member at Lebanon Add a tag Onsite Interview with Jeffrey…" at bounding box center [433, 196] width 866 height 392
click at [54, 172] on div "DM Dillon Martin Crew Member at Lebanon Add a tag Onsite Interview with Jeffrey…" at bounding box center [433, 196] width 866 height 392
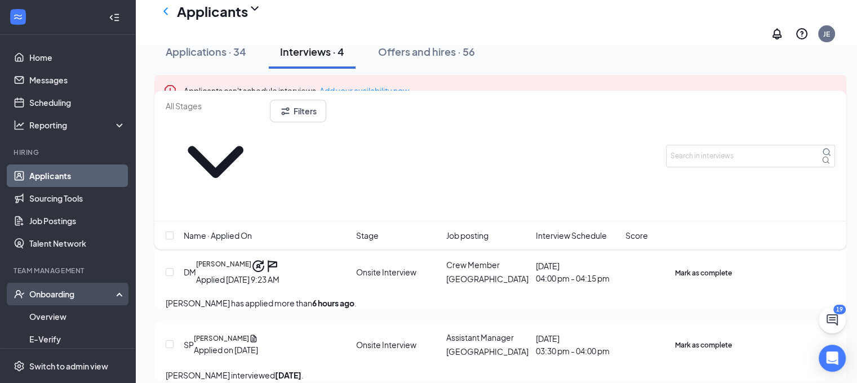
click at [52, 291] on div "Onboarding" at bounding box center [72, 294] width 87 height 11
click at [69, 290] on div "Onboarding" at bounding box center [72, 294] width 87 height 11
click at [56, 314] on link "Overview" at bounding box center [77, 316] width 96 height 23
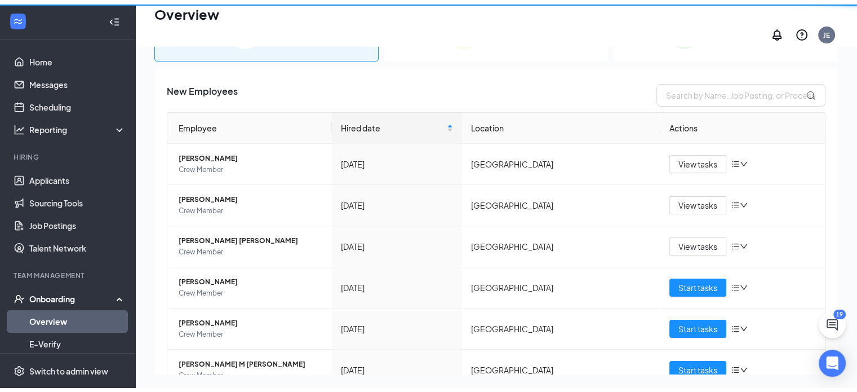
scroll to position [51, 0]
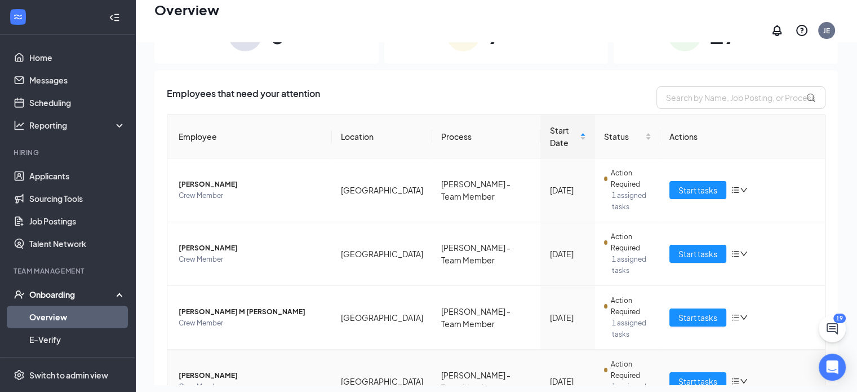
click at [251, 370] on div "Fernanda N Garza-Moran Crew Member" at bounding box center [251, 381] width 144 height 23
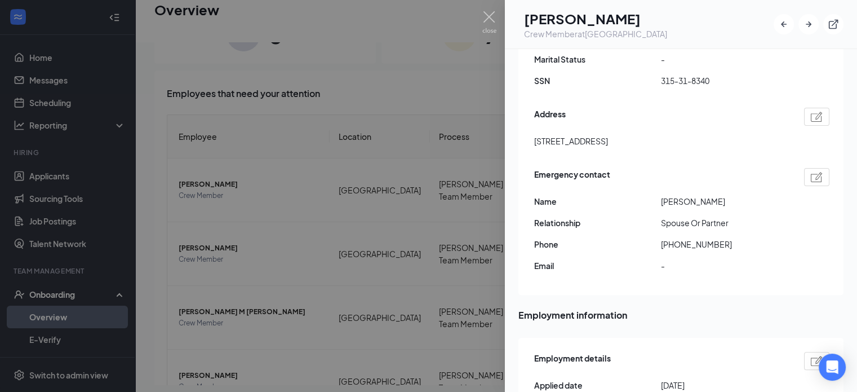
scroll to position [338, 0]
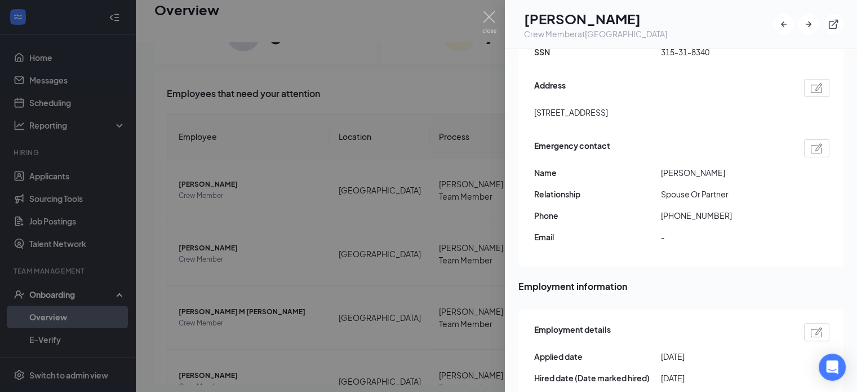
click at [420, 309] on div at bounding box center [428, 196] width 857 height 392
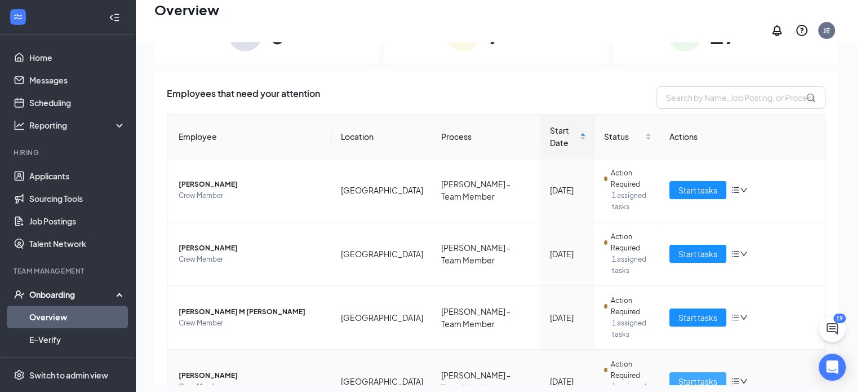
click at [688, 375] on span "Start tasks" at bounding box center [697, 381] width 39 height 12
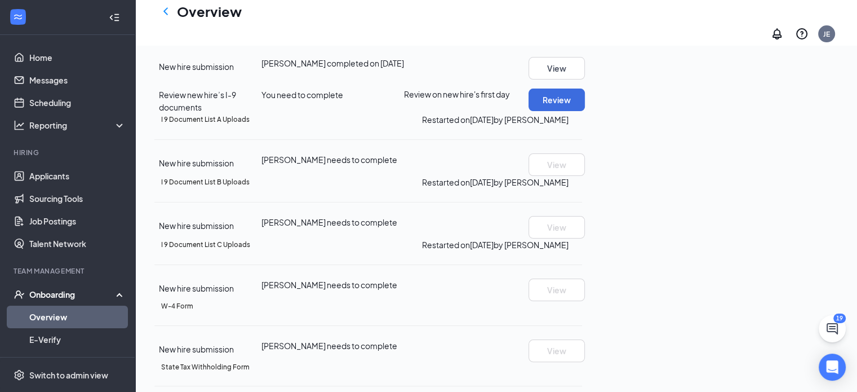
scroll to position [205, 0]
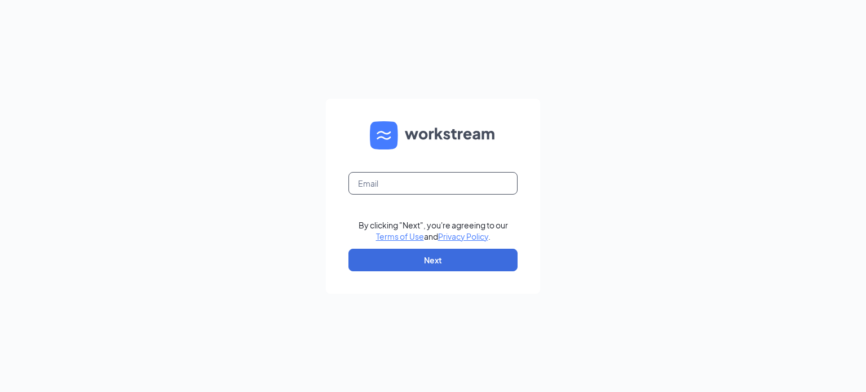
click at [374, 187] on input "text" at bounding box center [432, 183] width 169 height 23
drag, startPoint x: 223, startPoint y: 50, endPoint x: 231, endPoint y: 26, distance: 24.4
click at [225, 46] on div "By clicking "Next", you're agreeing to our Terms of Use and Privacy Policy . Ne…" at bounding box center [433, 196] width 866 height 392
click at [424, 187] on input "text" at bounding box center [432, 183] width 169 height 23
type input "[EMAIL_ADDRESS][DOMAIN_NAME]"
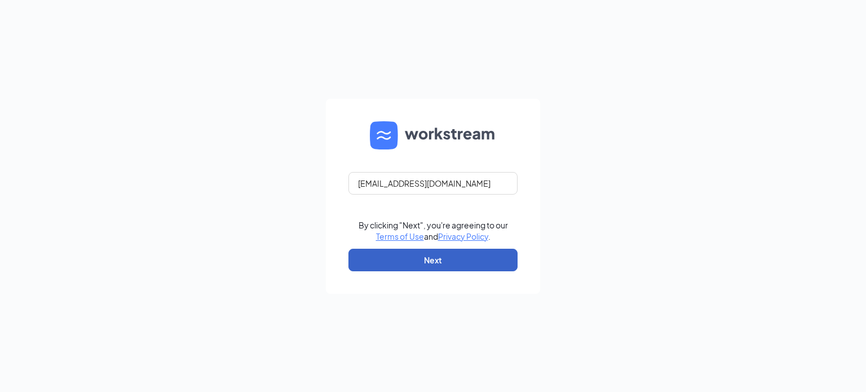
click at [390, 258] on button "Next" at bounding box center [432, 259] width 169 height 23
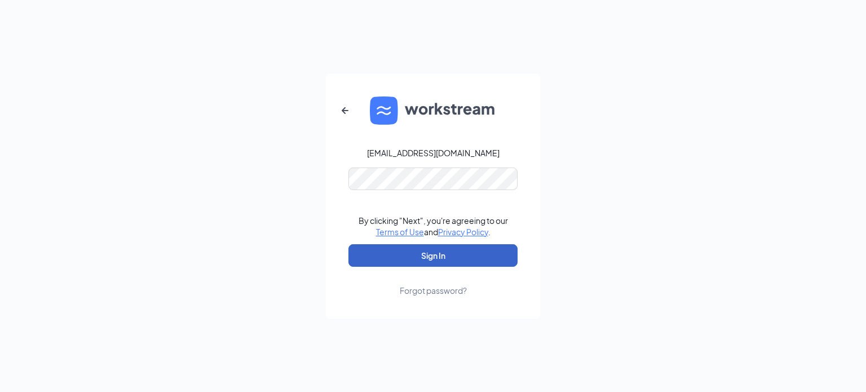
click at [400, 256] on button "Sign In" at bounding box center [432, 255] width 169 height 23
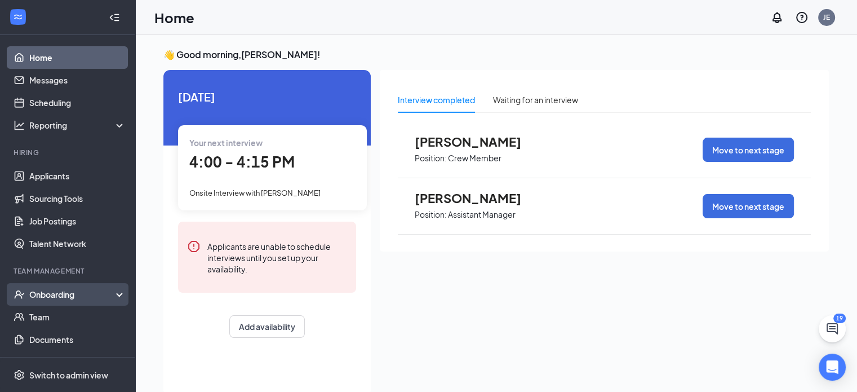
click at [66, 291] on div "Onboarding" at bounding box center [72, 294] width 87 height 11
click at [59, 313] on link "Overview" at bounding box center [77, 316] width 96 height 23
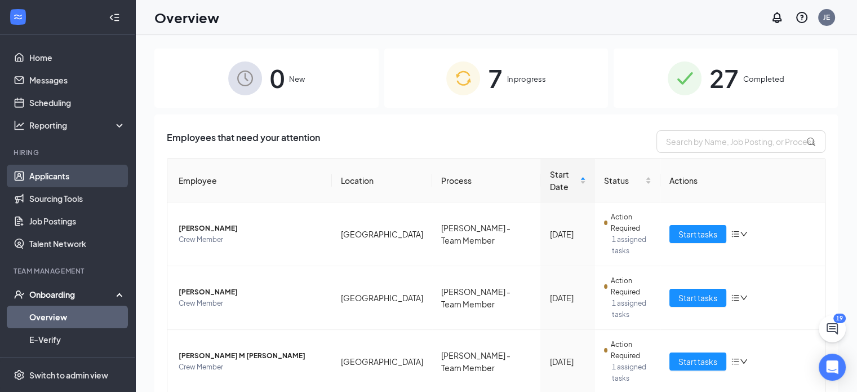
click at [61, 174] on link "Applicants" at bounding box center [77, 176] width 96 height 23
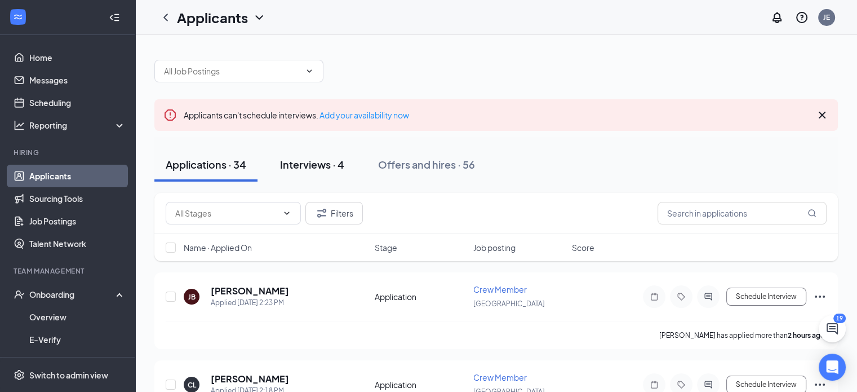
click at [309, 162] on div "Interviews · 4" at bounding box center [312, 164] width 64 height 14
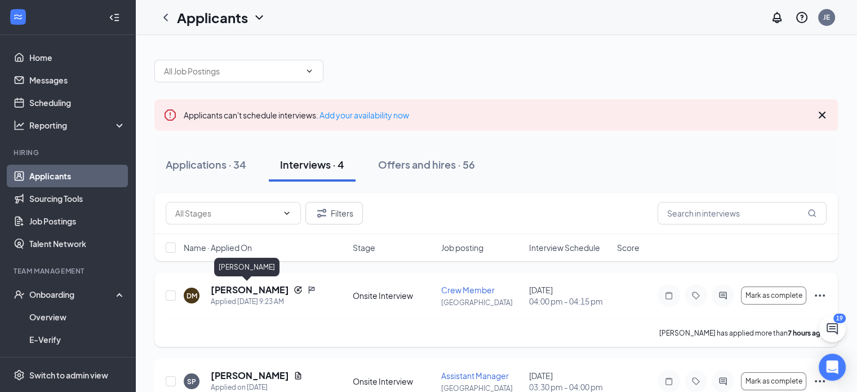
click at [260, 290] on h5 "[PERSON_NAME]" at bounding box center [250, 289] width 78 height 12
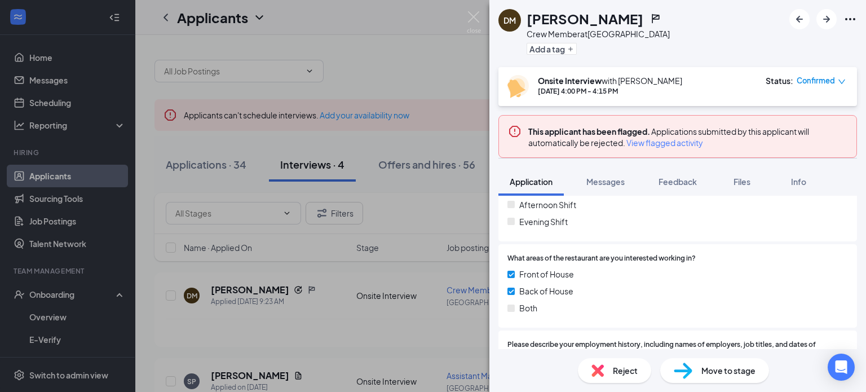
scroll to position [620, 0]
